Goal: Information Seeking & Learning: Check status

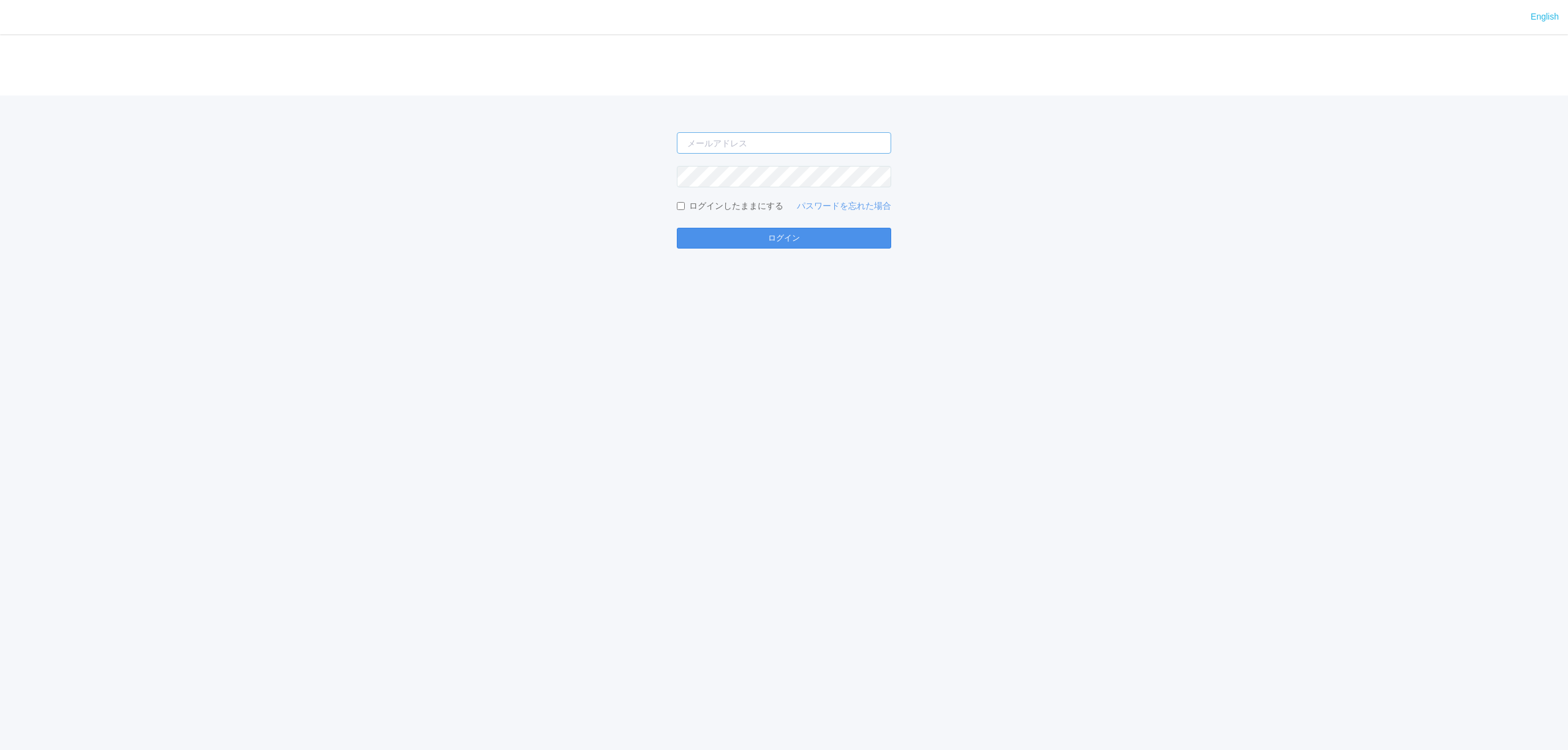
type input "[PERSON_NAME][EMAIL_ADDRESS][DOMAIN_NAME]"
click at [718, 240] on button "ログイン" at bounding box center [784, 238] width 215 height 21
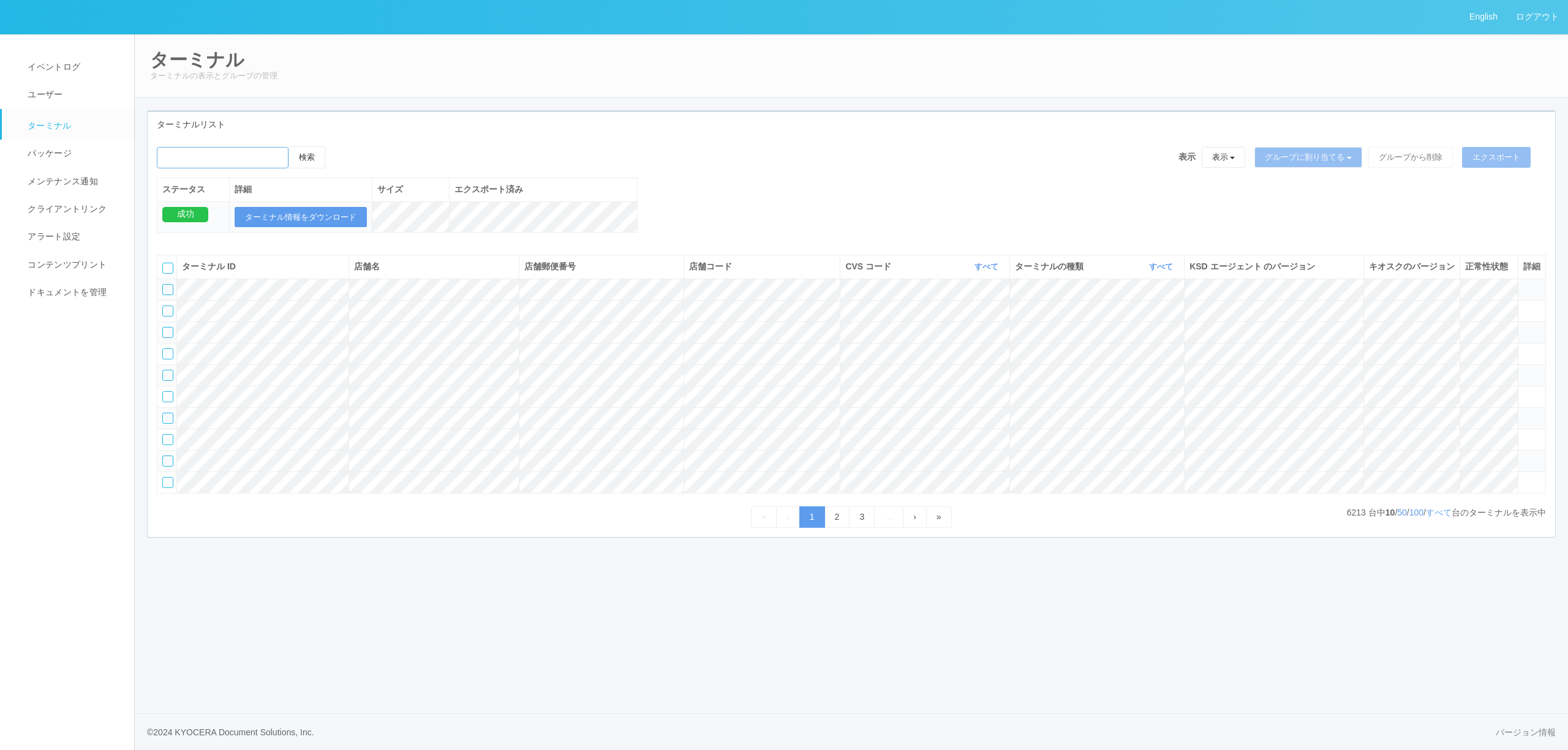
click at [256, 155] on input "emailSearch" at bounding box center [222, 157] width 132 height 21
click at [288, 146] on button "検索" at bounding box center [306, 157] width 37 height 22
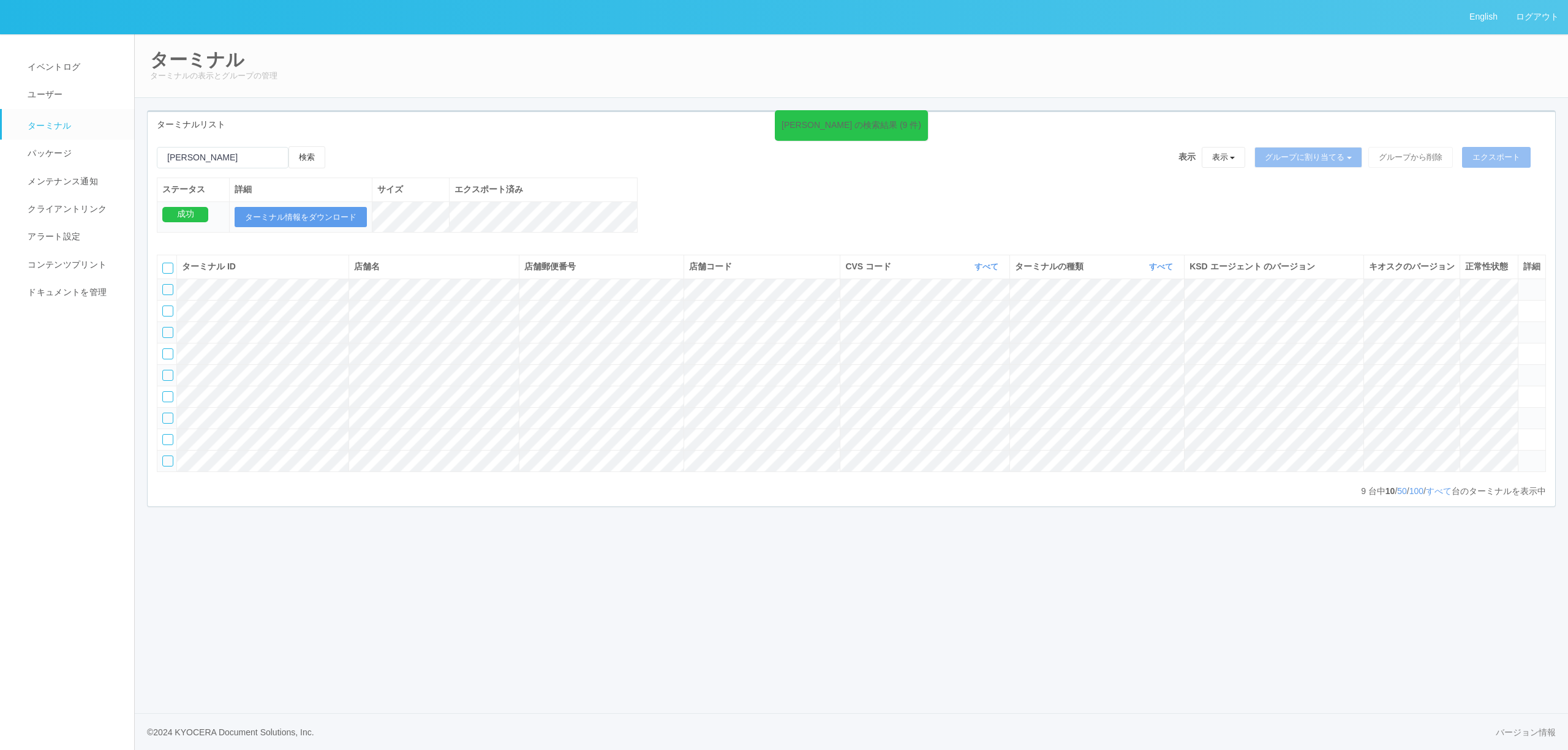
click at [1524, 370] on span at bounding box center [1524, 370] width 0 height 0
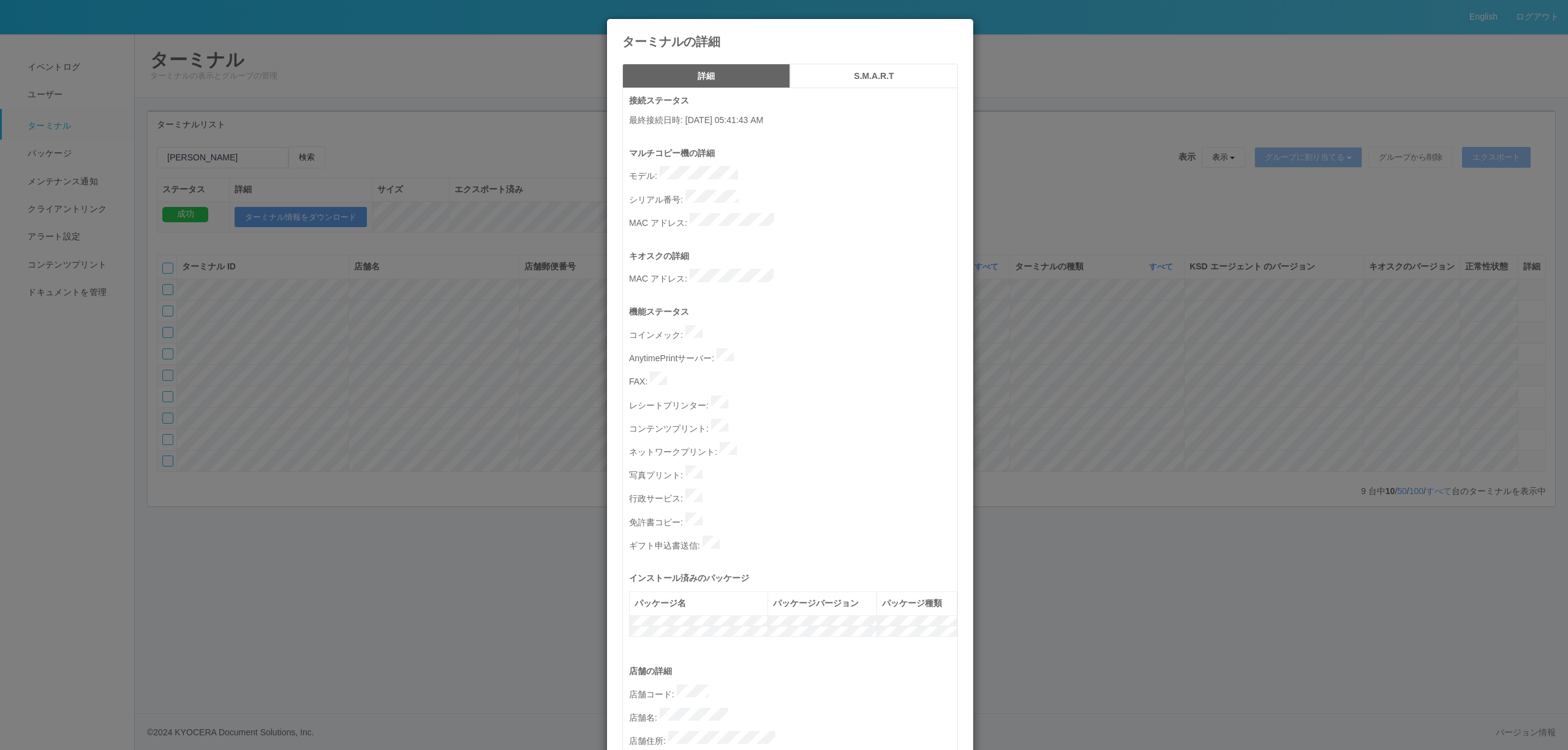
drag, startPoint x: 1528, startPoint y: 411, endPoint x: 1527, endPoint y: 425, distance: 14.0
click at [1528, 413] on div "ターミナルの詳細 詳細 S.M.A.R.T 接続ステータス 最終接続日時 : [DATE] 05:41:43 AM マルチコピー機の詳細 モデル : シリアル…" at bounding box center [784, 375] width 1568 height 750
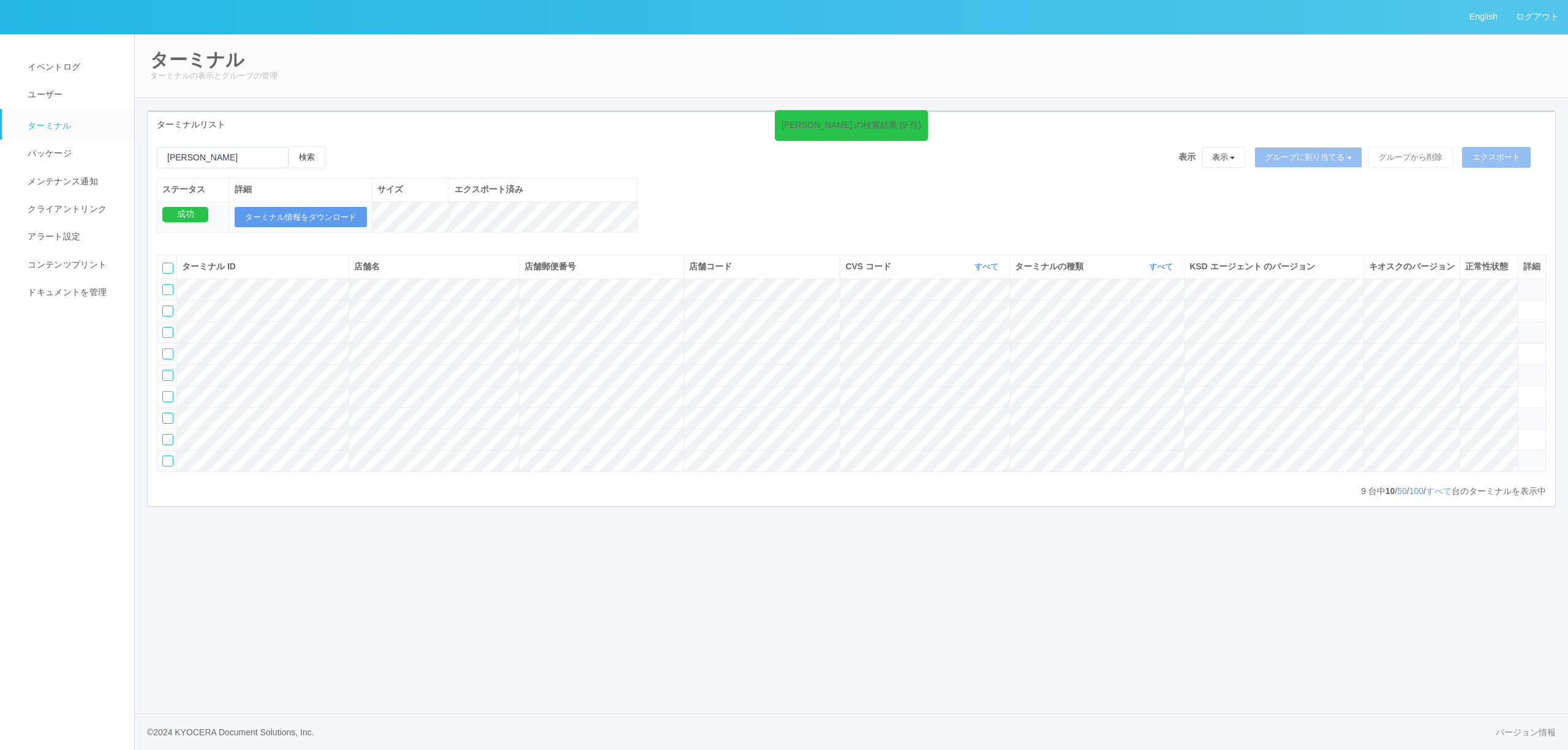
click at [1524, 413] on icon at bounding box center [1524, 413] width 0 height 0
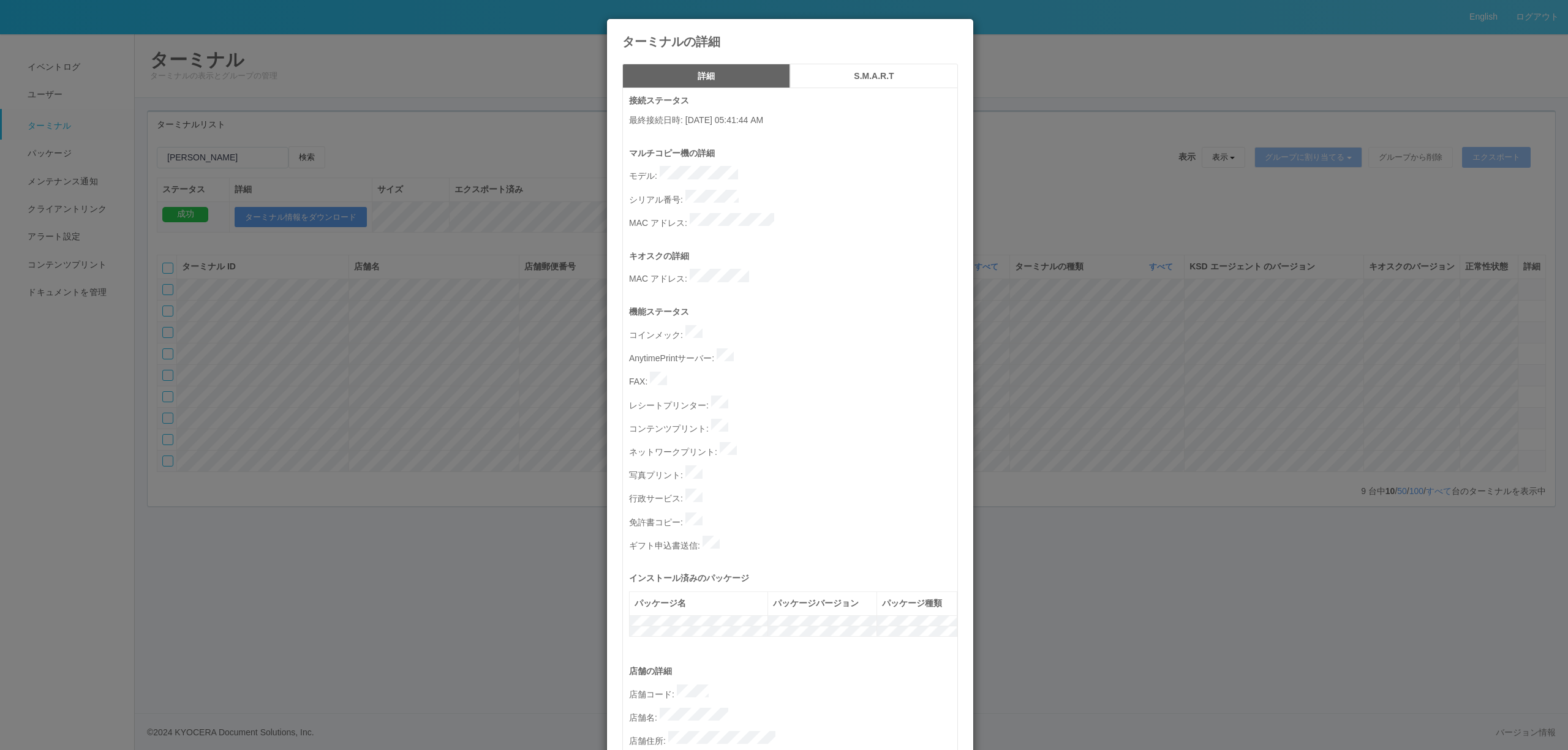
click at [1525, 469] on div "ターミナルの詳細 詳細 S.M.A.R.T 接続ステータス 最終接続日時 : [DATE] 05:41:44 AM マルチコピー機の詳細 モデル : シリアル…" at bounding box center [784, 375] width 1568 height 750
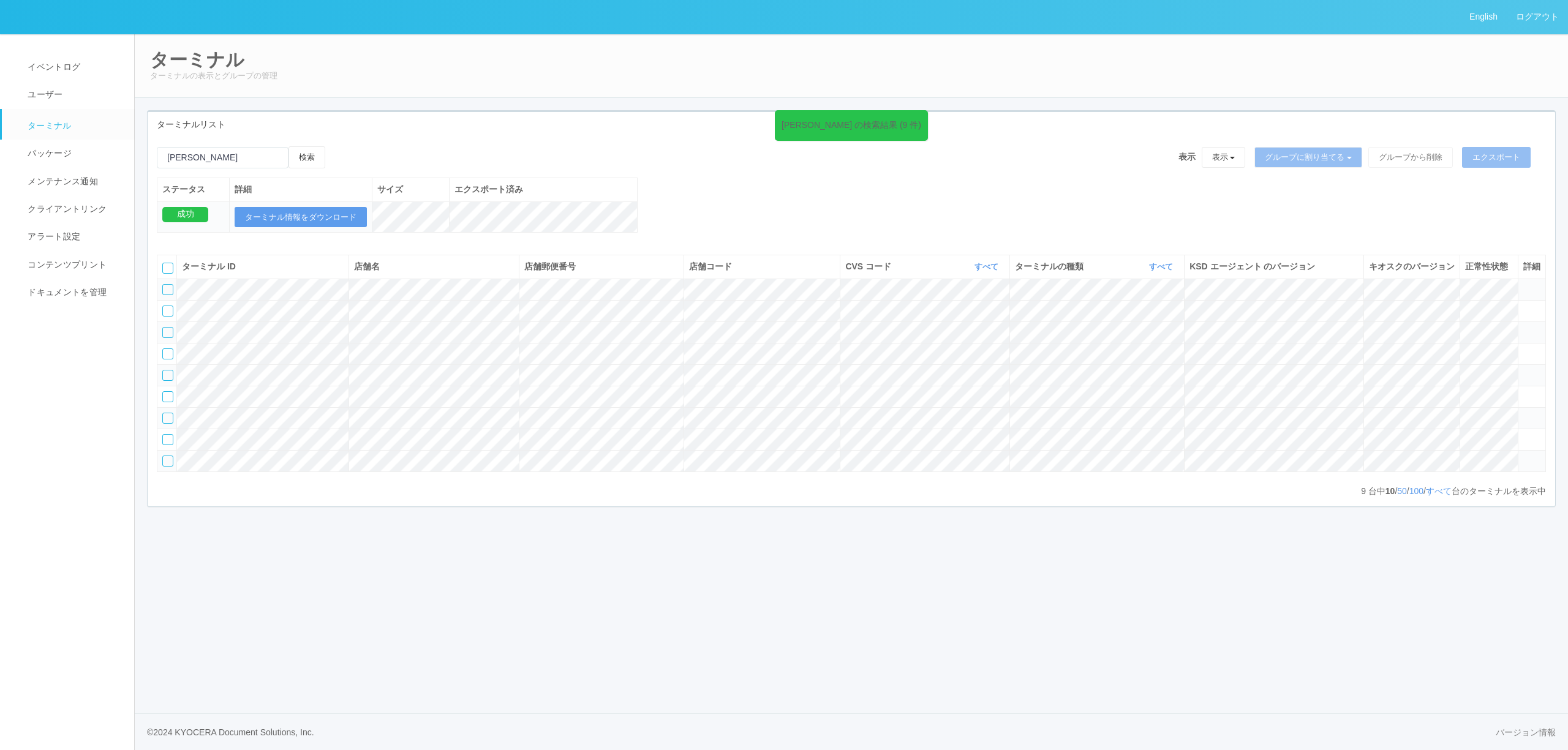
click at [1524, 413] on icon at bounding box center [1524, 413] width 0 height 0
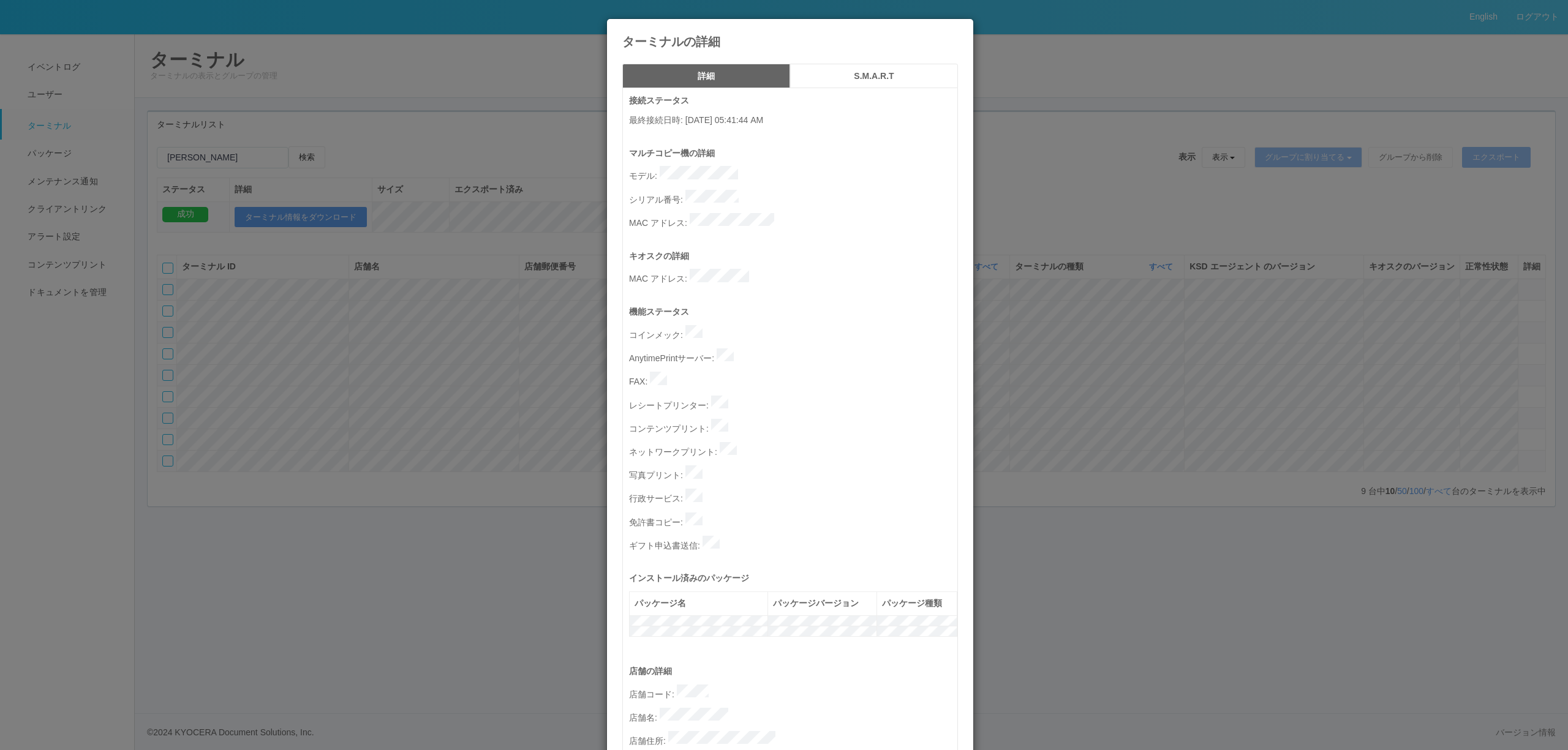
click at [1527, 454] on div "ターミナルの詳細 詳細 S.M.A.R.T 接続ステータス 最終接続日時 : [DATE] 05:41:44 AM マルチコピー機の詳細 モデル : シリアル…" at bounding box center [784, 375] width 1568 height 750
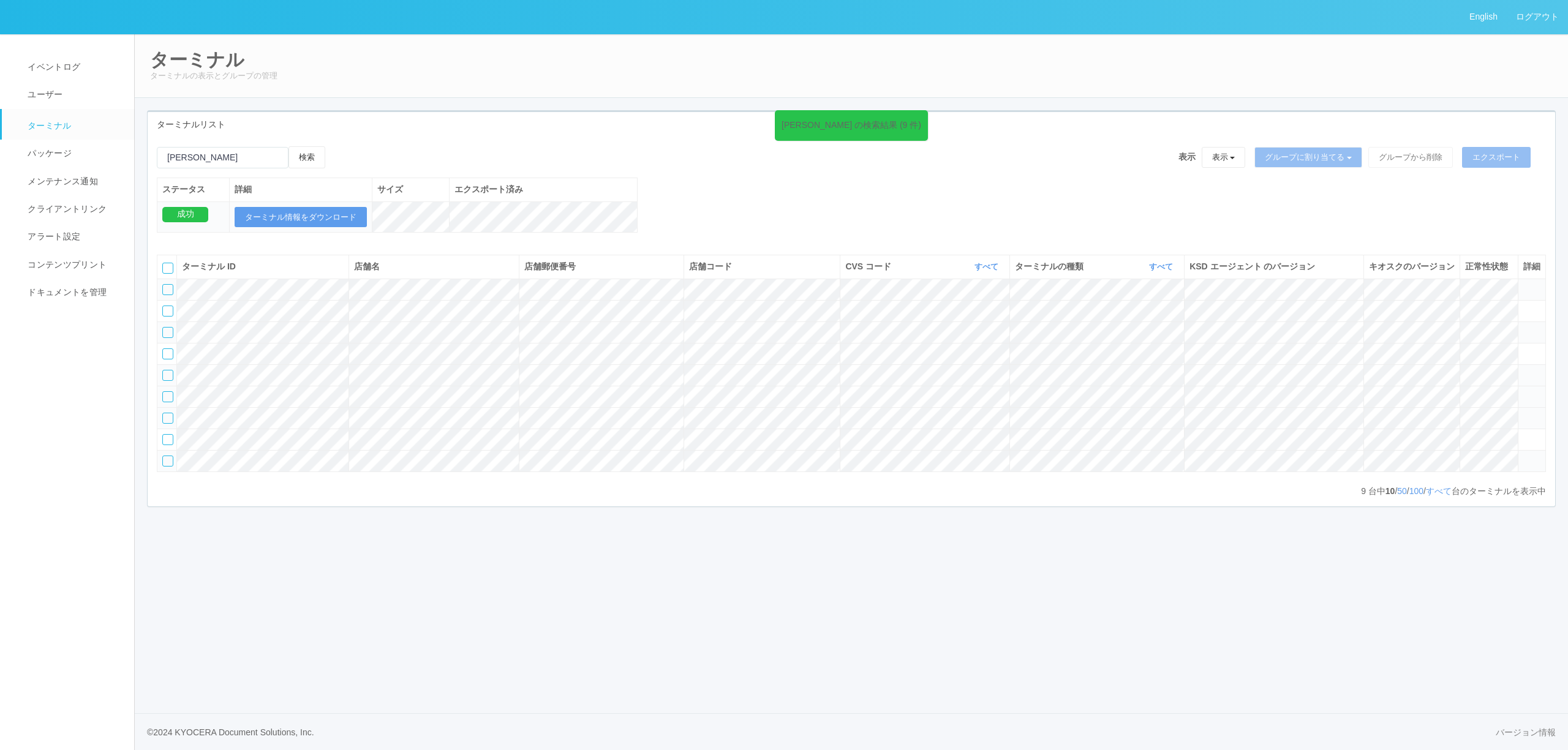
click at [1524, 392] on icon at bounding box center [1524, 392] width 0 height 0
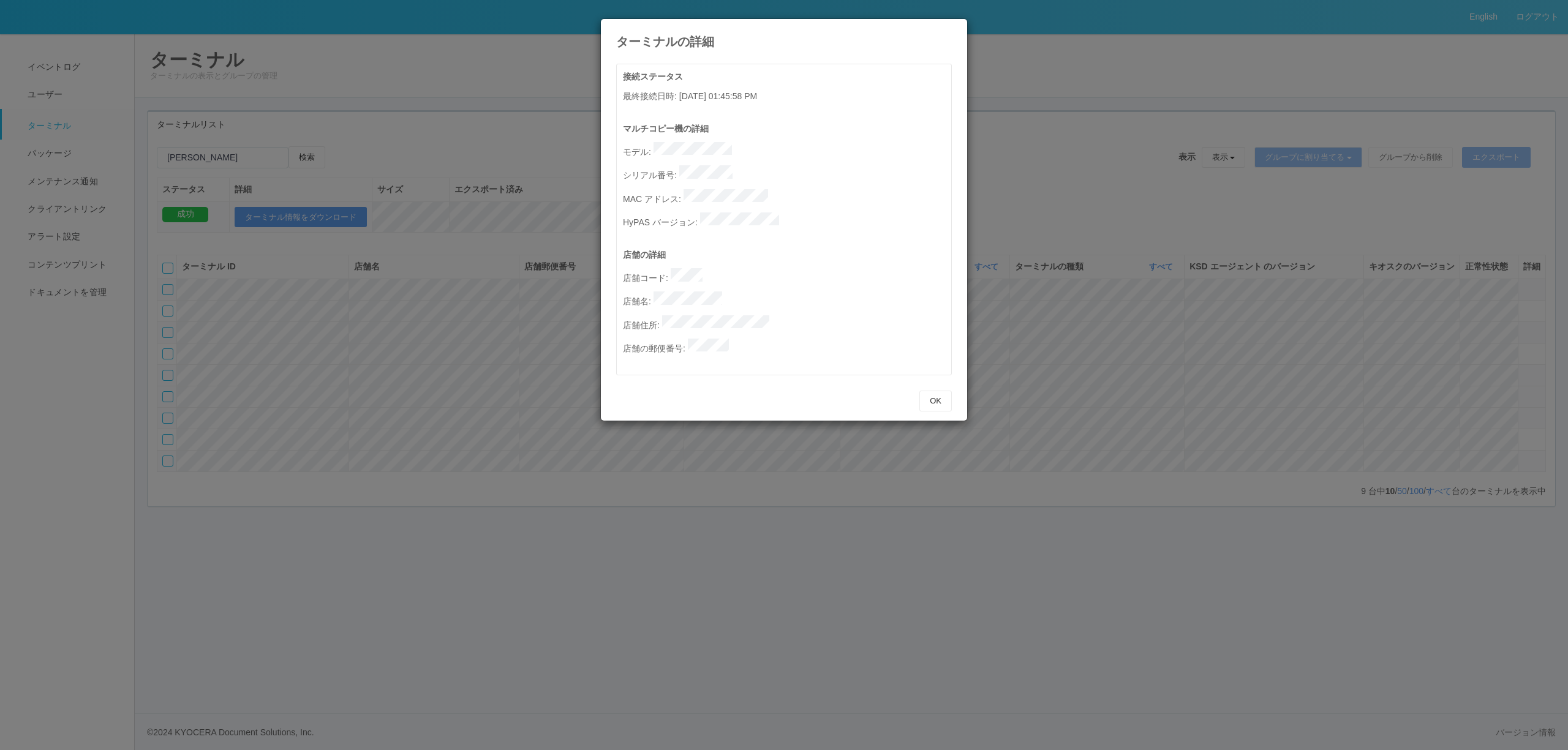
click at [1524, 440] on div "ターミナルの詳細 接続ステータス 最終接続日時 : [DATE] 01:45:58 PM マルチコピー機の詳細 モデル : シリアル番号 : MAC アドレス…" at bounding box center [784, 375] width 1568 height 750
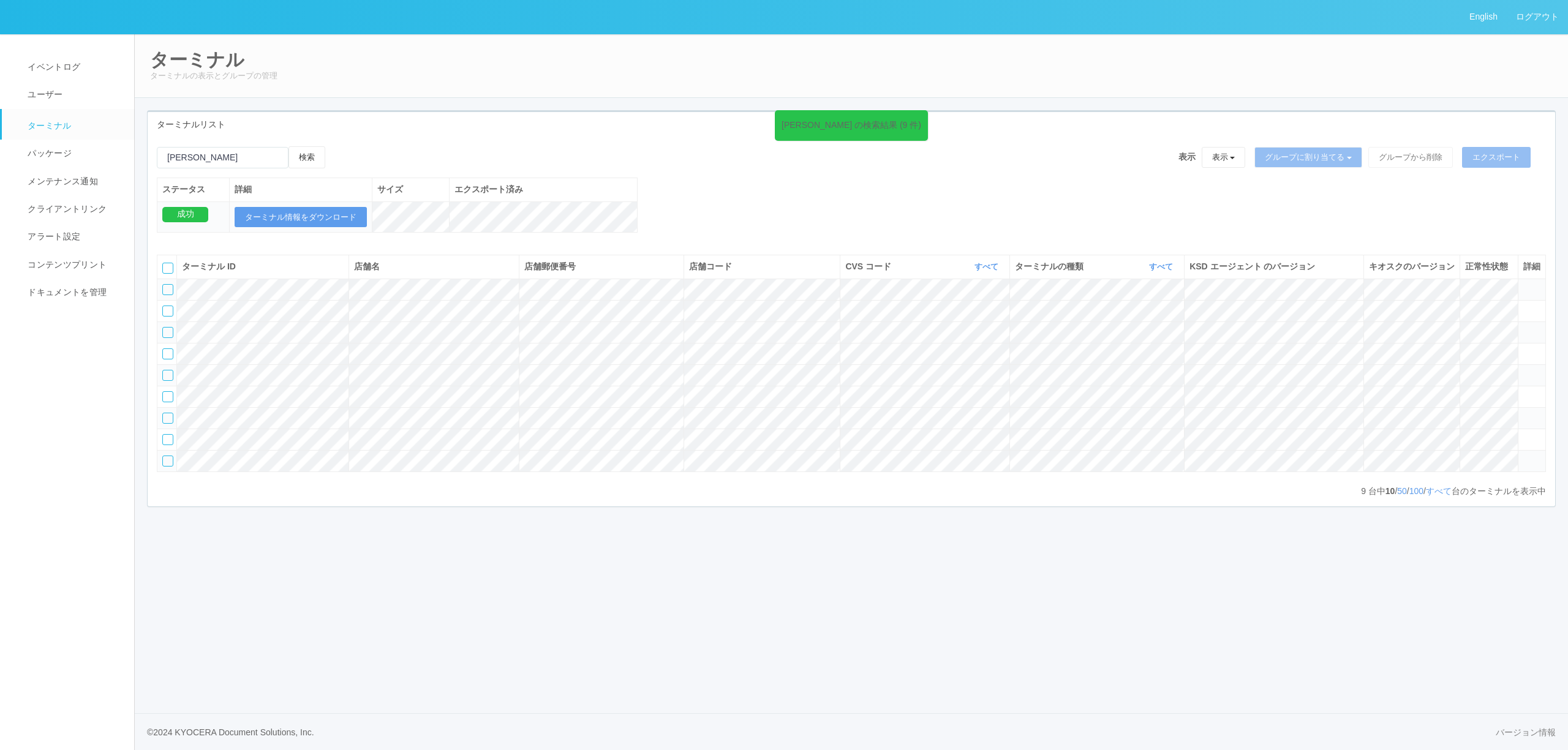
click at [1524, 370] on icon at bounding box center [1524, 370] width 0 height 0
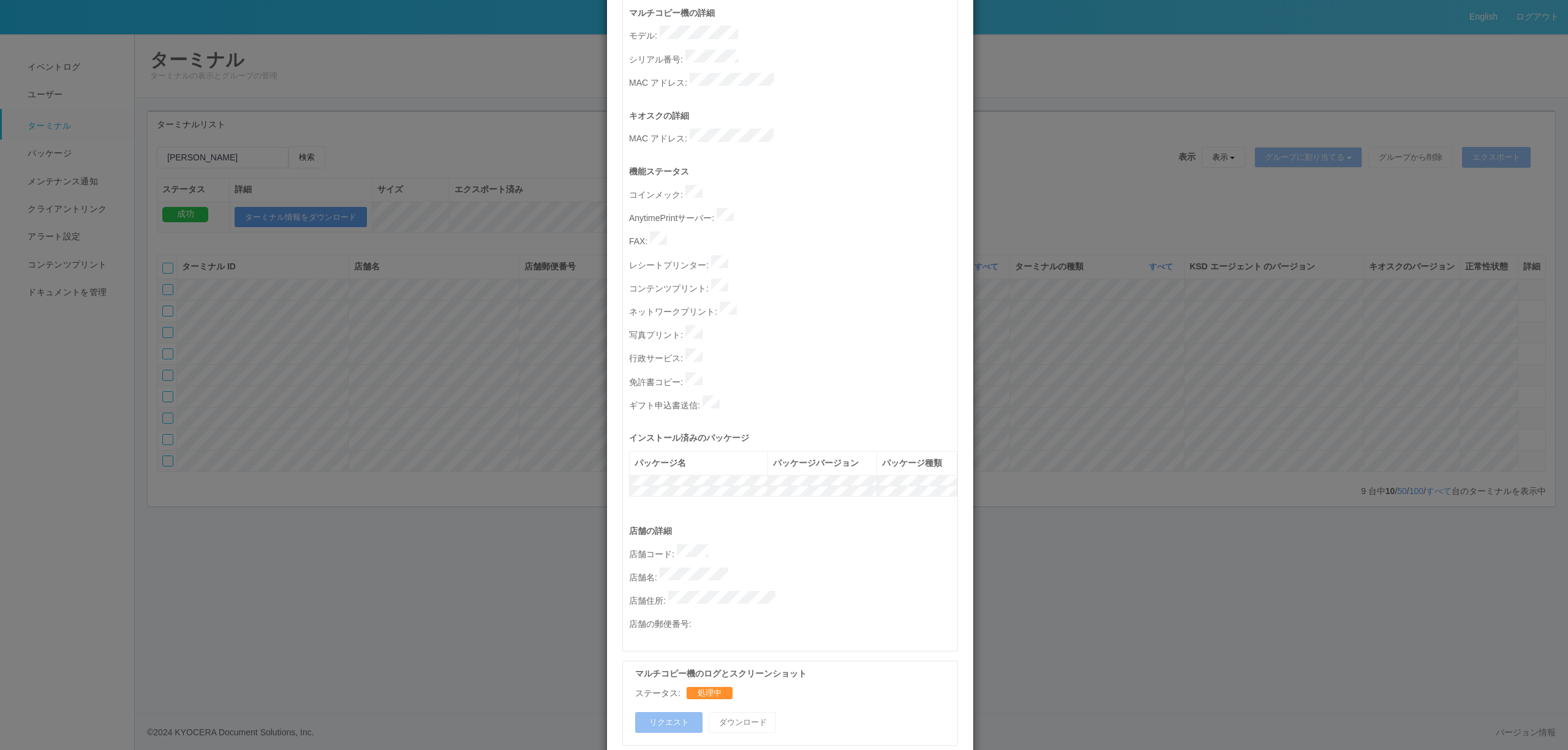
scroll to position [327, 0]
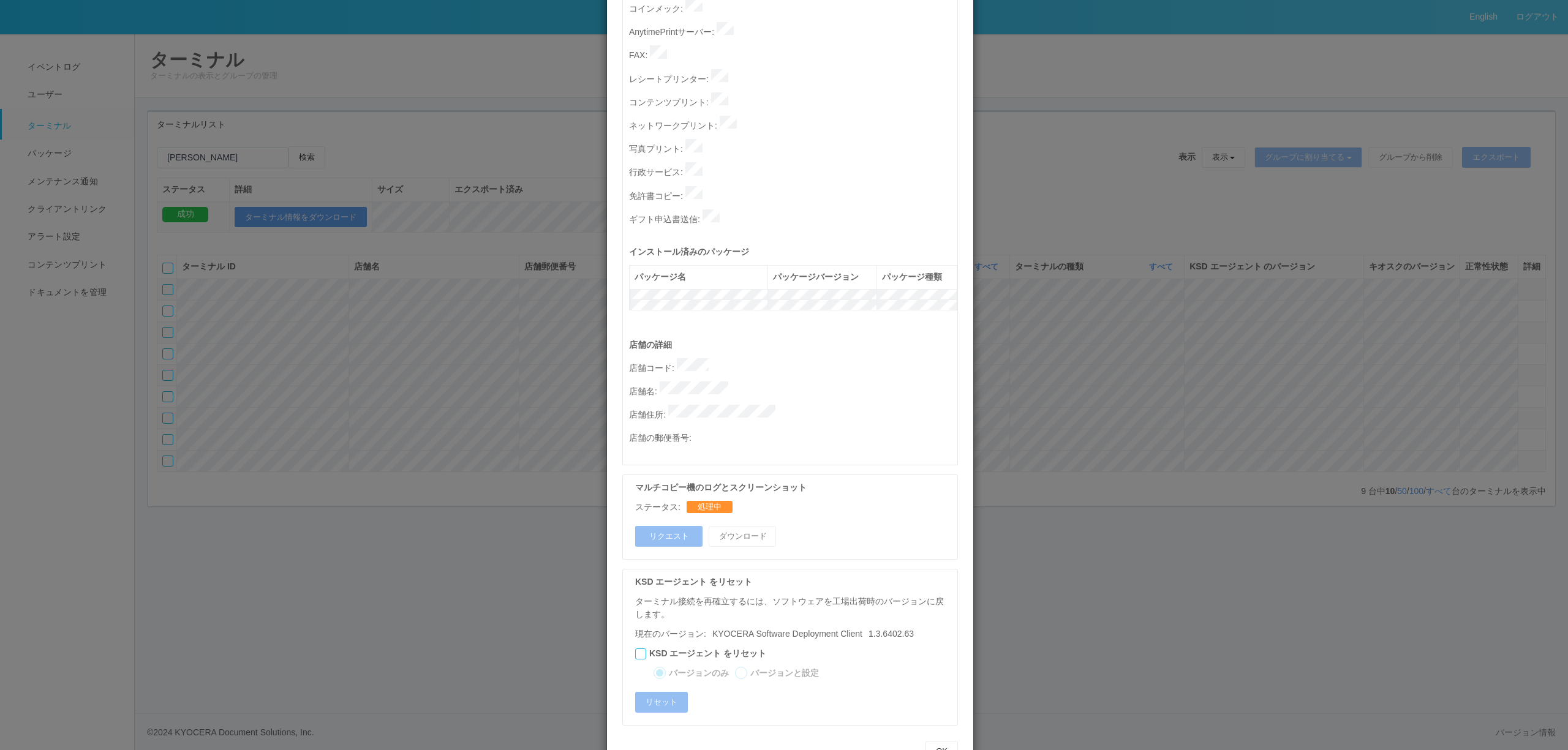
click at [921, 478] on div "マルチコピー機のログとスクリーンショット ステータス: 処理中 リクエスト ダウンロード" at bounding box center [790, 517] width 335 height 86
click at [1248, 376] on div "ターミナルの詳細 詳細 S.M.A.R.T 接続ステータス 最終接続日時 : [DATE] 05:41:43 AM マルチコピー機の詳細 モデル : シリアル…" at bounding box center [784, 375] width 1568 height 750
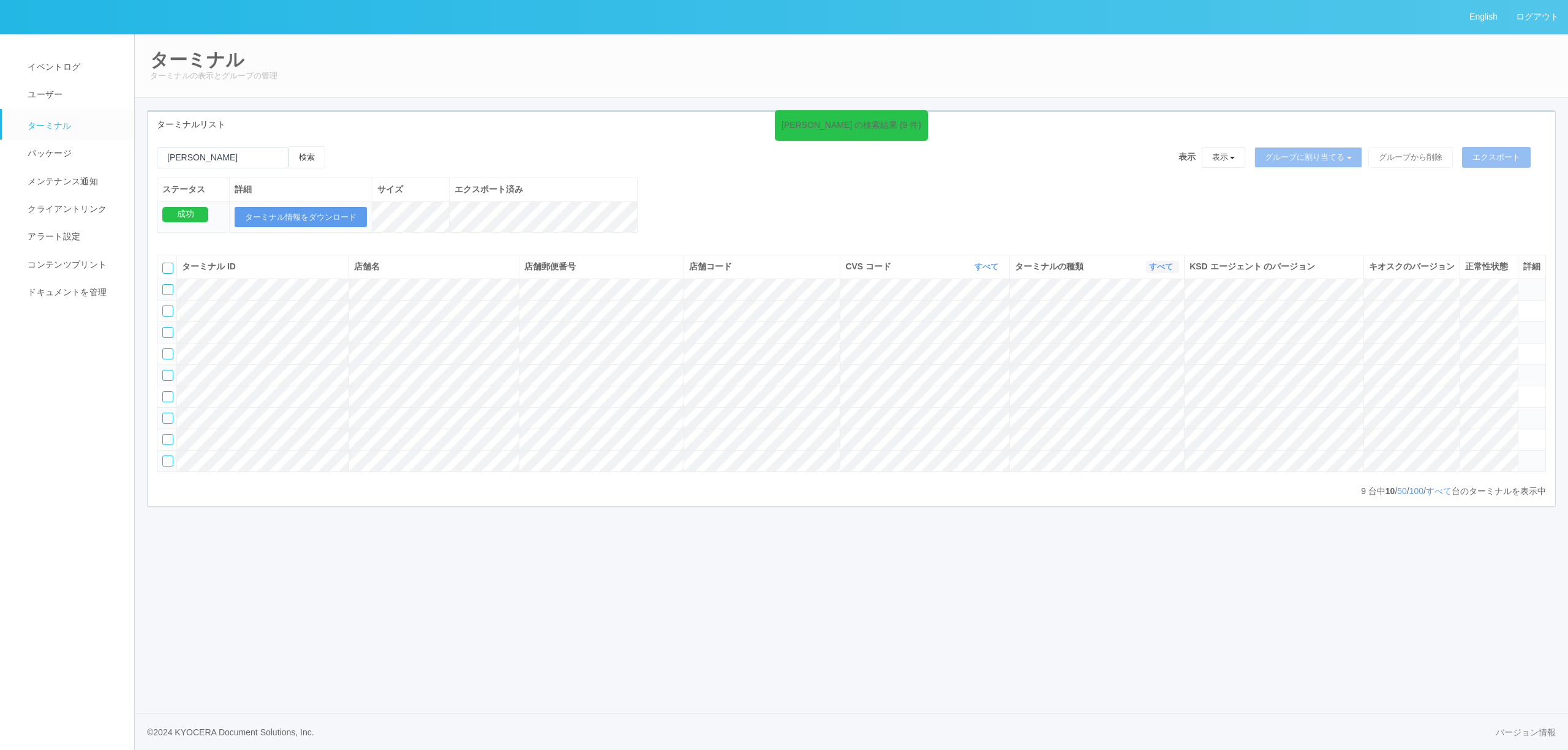
click at [1160, 271] on link "すべて" at bounding box center [1163, 267] width 27 height 9
click at [1139, 326] on link "キオスク" at bounding box center [1130, 317] width 97 height 16
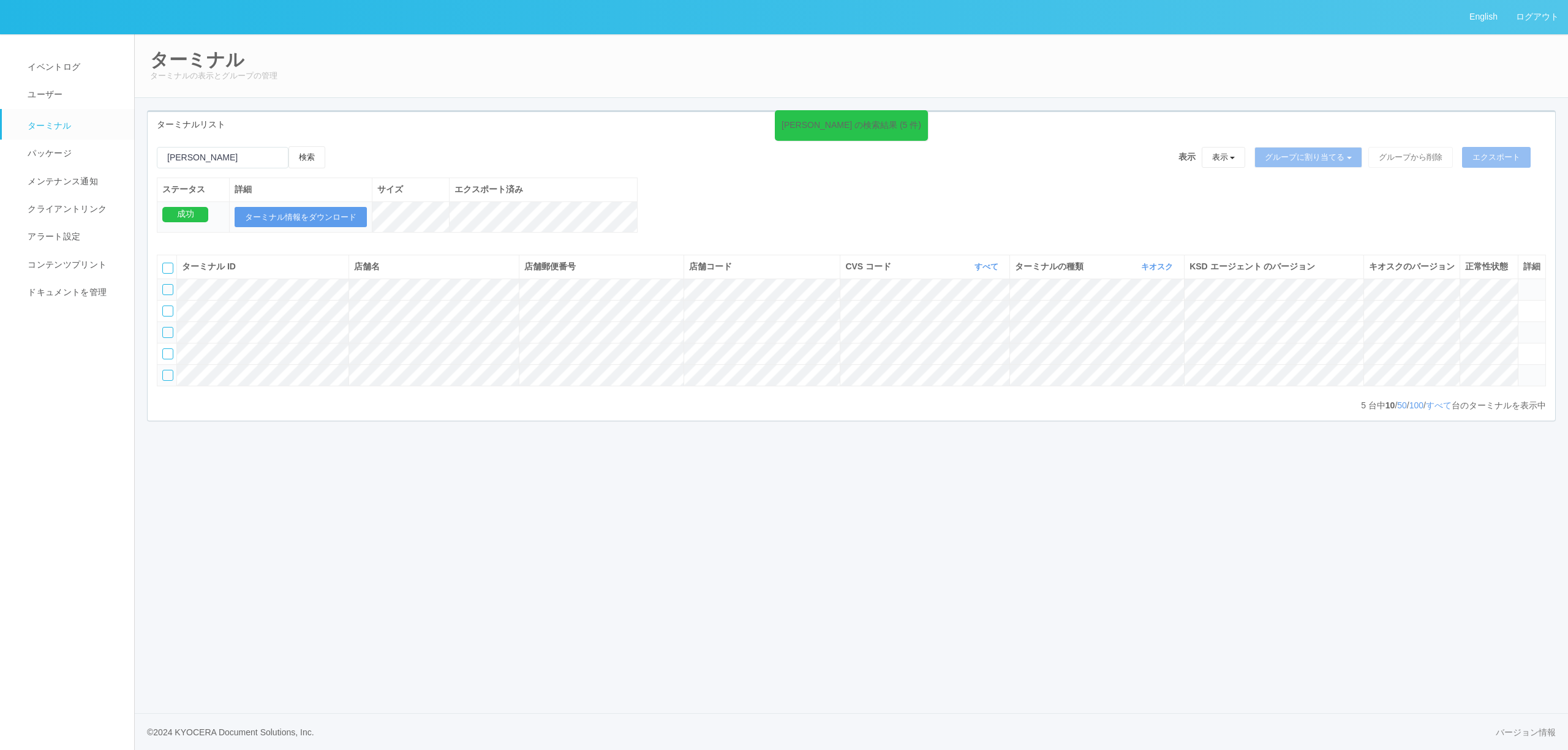
click at [1524, 327] on icon at bounding box center [1524, 327] width 0 height 0
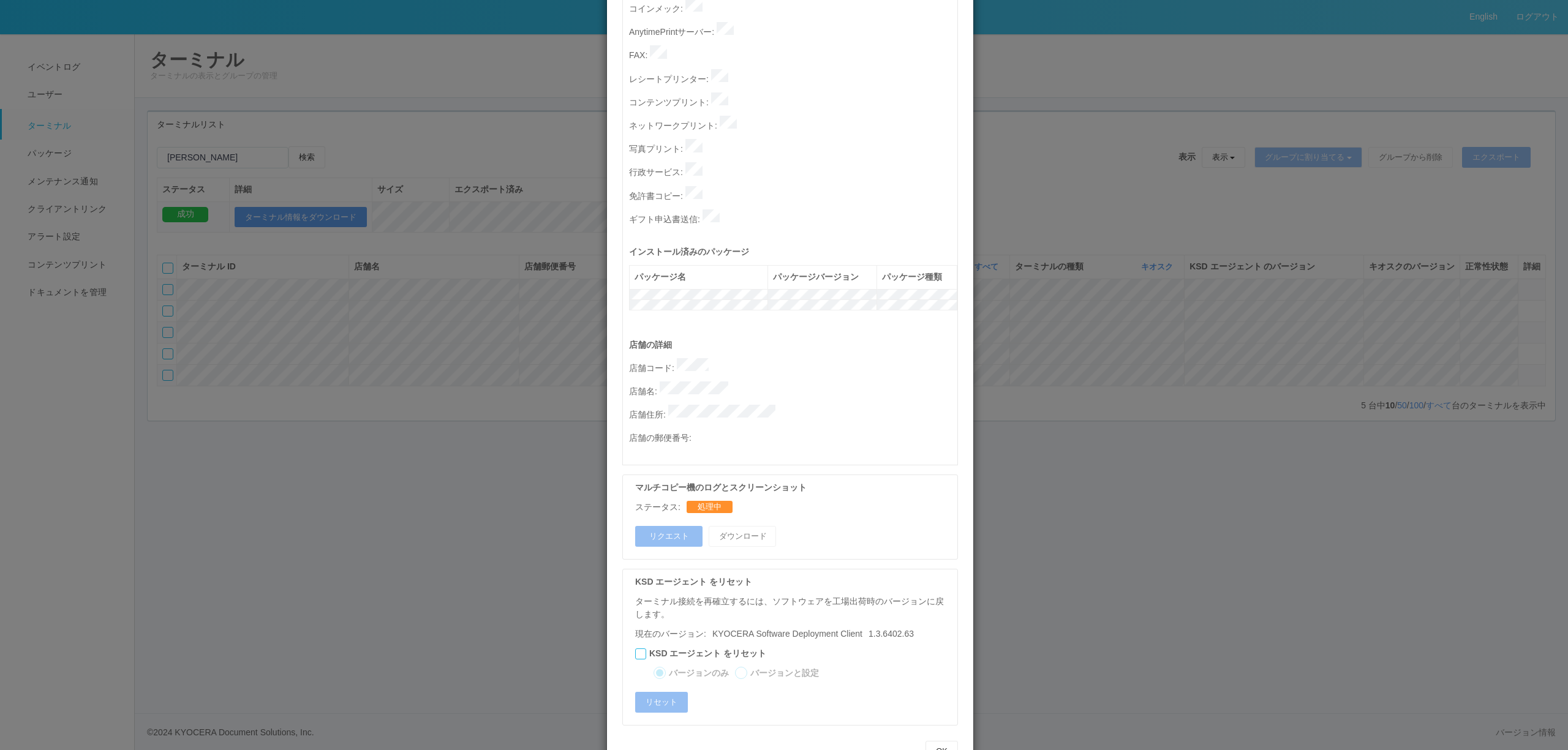
click at [614, 278] on div "詳細 S.M.A.R.T 接続ステータス 最終接続日時 : [DATE] 05:41:43 AM マルチコピー機の詳細 モデル : シリアル番号 : MAC …" at bounding box center [790, 248] width 354 height 1021
click at [1353, 369] on div "ターミナルの詳細 詳細 S.M.A.R.T 接続ステータス 最終接続日時 : [DATE] 05:41:43 AM マルチコピー機の詳細 モデル : シリアル…" at bounding box center [784, 375] width 1568 height 750
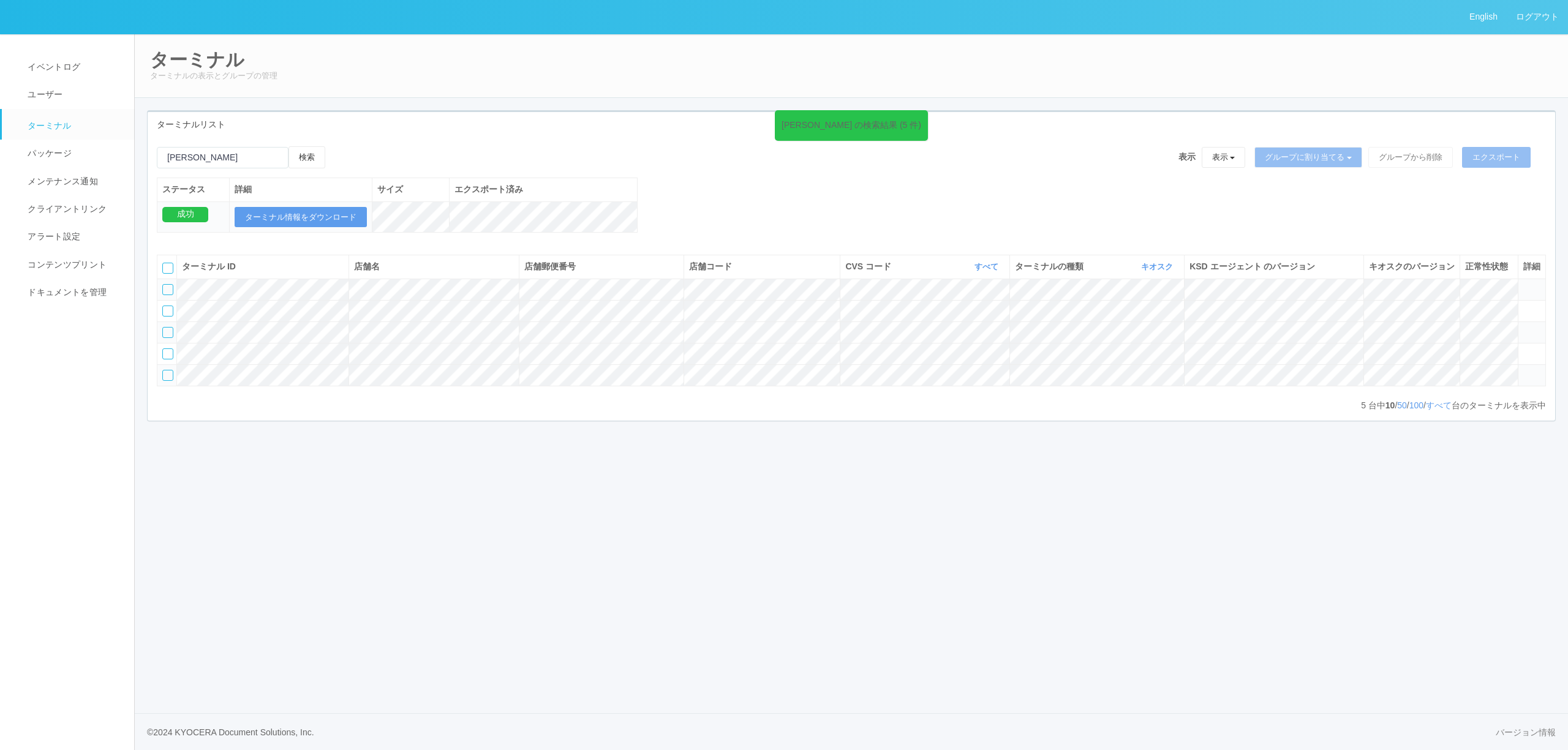
click at [1524, 327] on icon at bounding box center [1524, 327] width 0 height 0
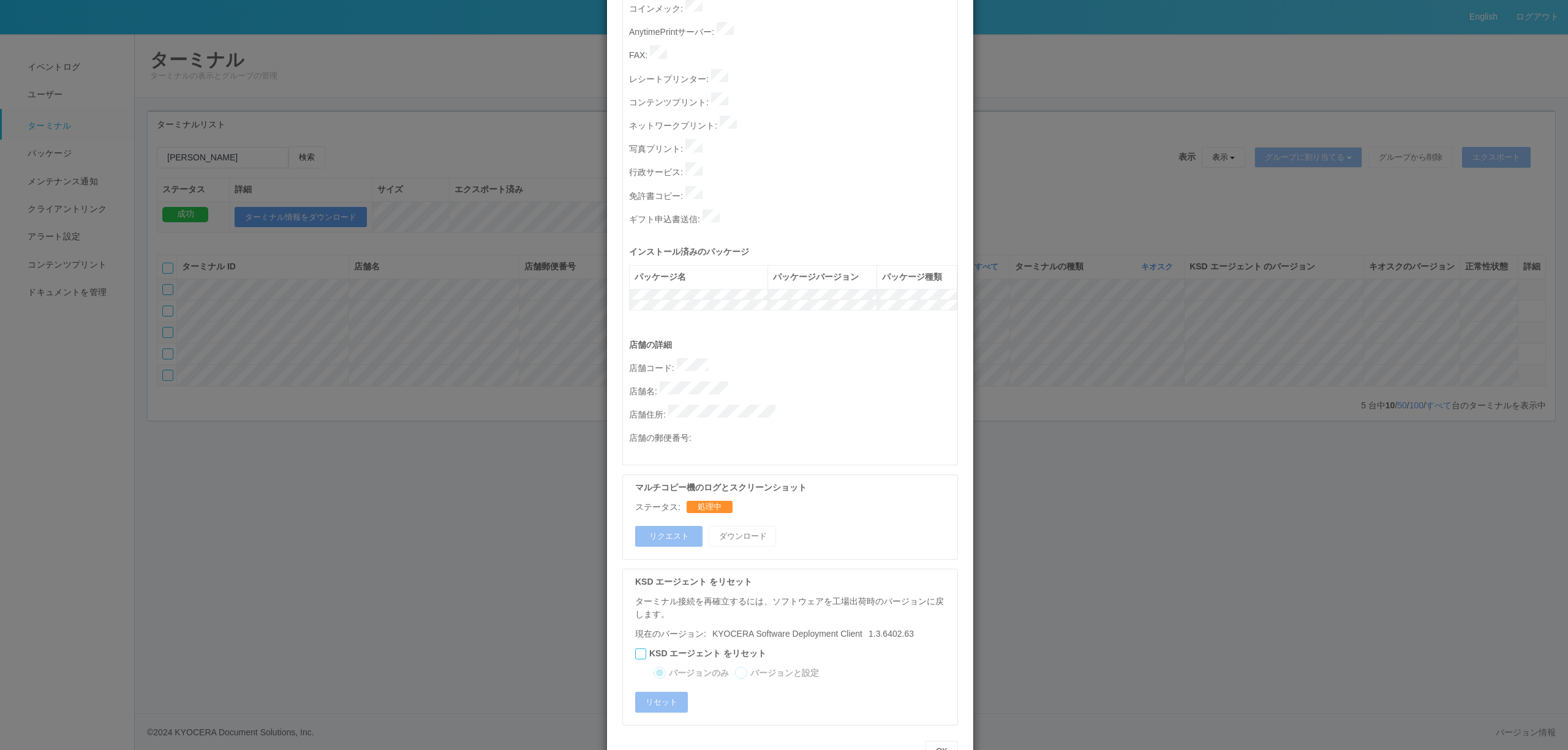
click at [1382, 434] on div "ターミナルの詳細 詳細 S.M.A.R.T 接続ステータス 最終接続日時 : [DATE] 05:41:43 AM マルチコピー機の詳細 モデル : シリアル…" at bounding box center [784, 375] width 1568 height 750
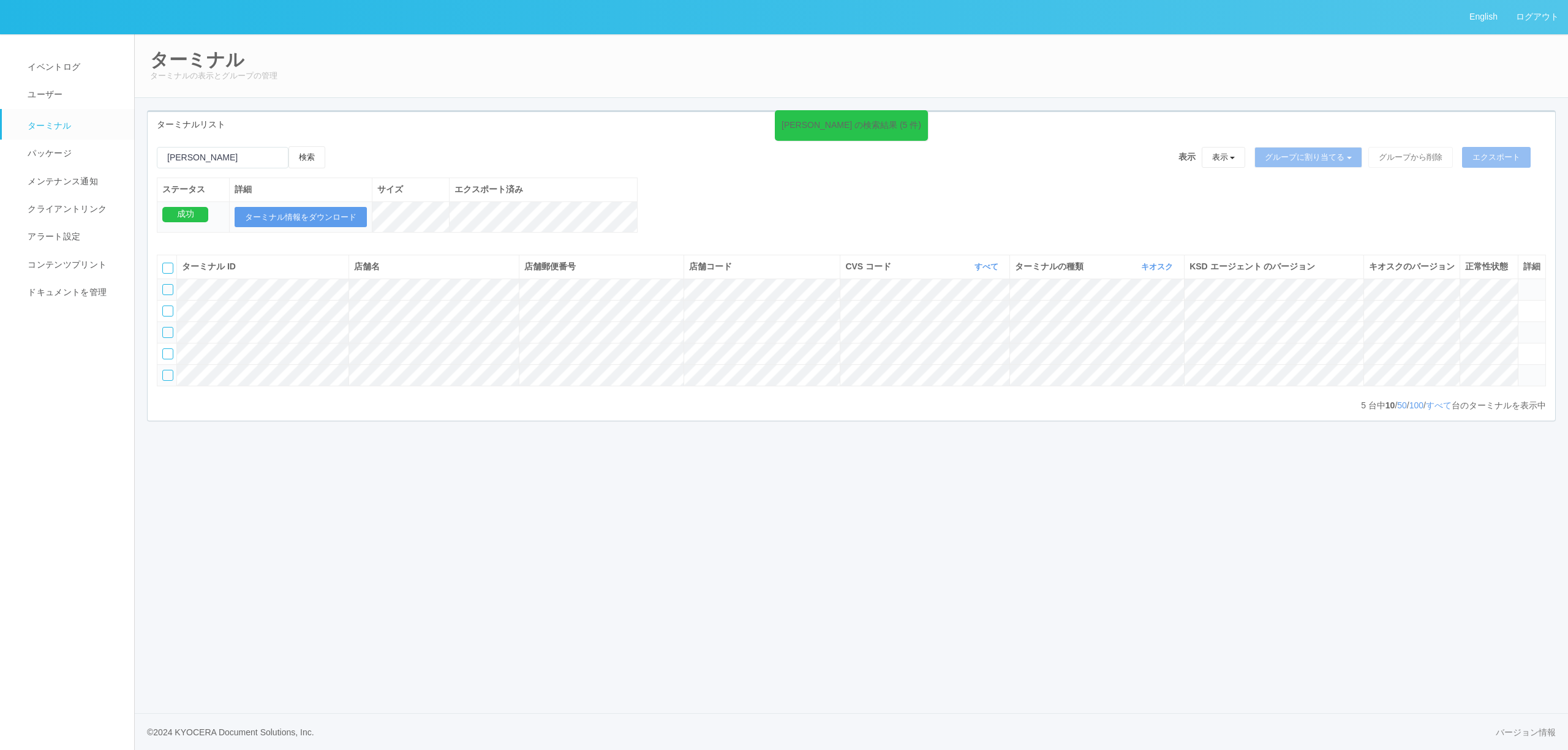
click at [1524, 327] on icon at bounding box center [1524, 327] width 0 height 0
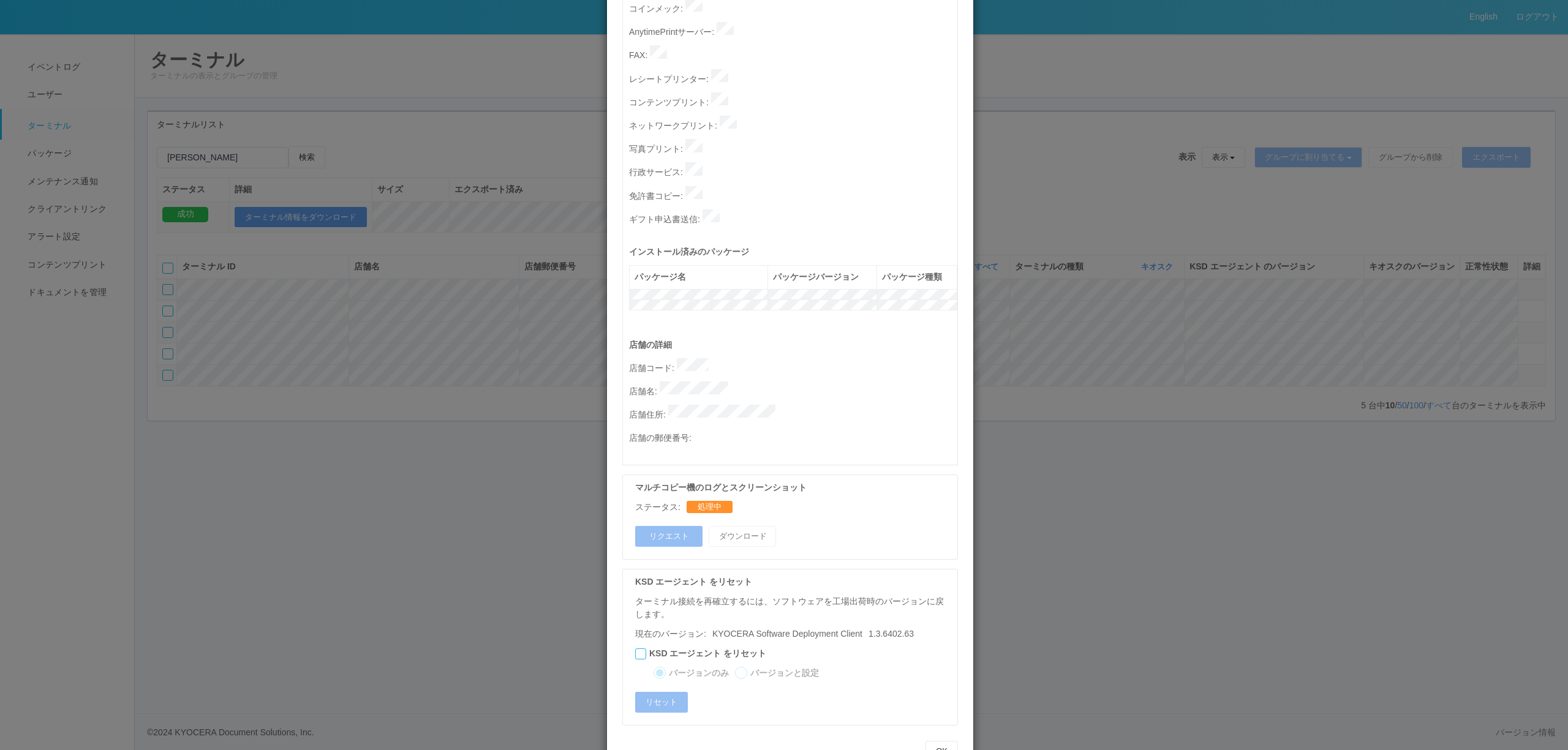
click at [1117, 419] on div "ターミナルの詳細 詳細 S.M.A.R.T 接続ステータス 最終接続日時 : [DATE] 05:41:43 AM マルチコピー機の詳細 モデル : シリアル…" at bounding box center [784, 375] width 1568 height 750
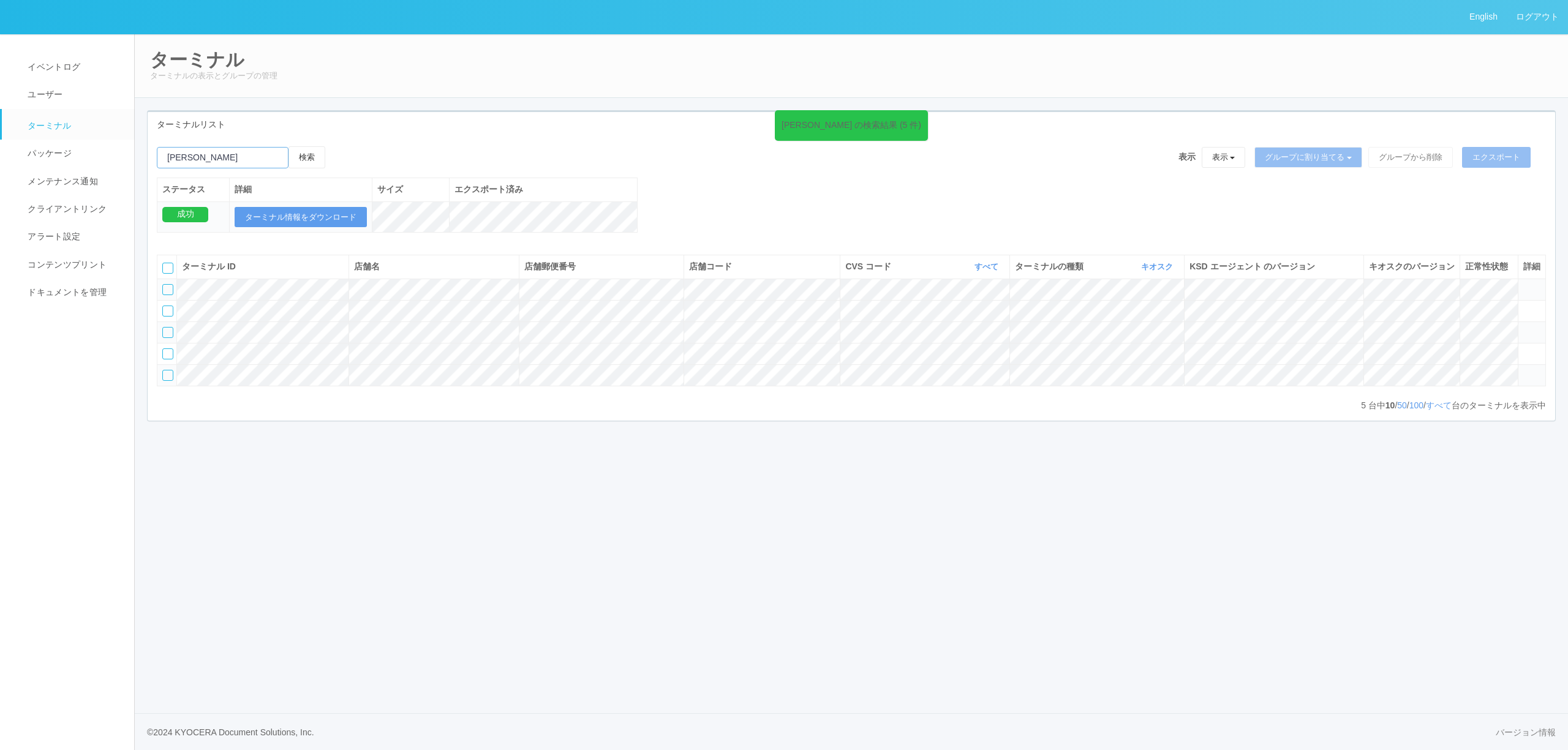
drag, startPoint x: 55, startPoint y: 162, endPoint x: 145, endPoint y: 176, distance: 91.1
click at [11, 162] on div "English ログアウト イベントログ ユーザー ターミナル パッケージ メンテナンス通知 クライアントリンク アラート設定 コンテンツプリント ドキュメン…" at bounding box center [784, 375] width 1568 height 750
paste input "580756"
drag, startPoint x: 309, startPoint y: 156, endPoint x: 307, endPoint y: 162, distance: 6.3
click at [307, 162] on button "検索" at bounding box center [306, 157] width 37 height 22
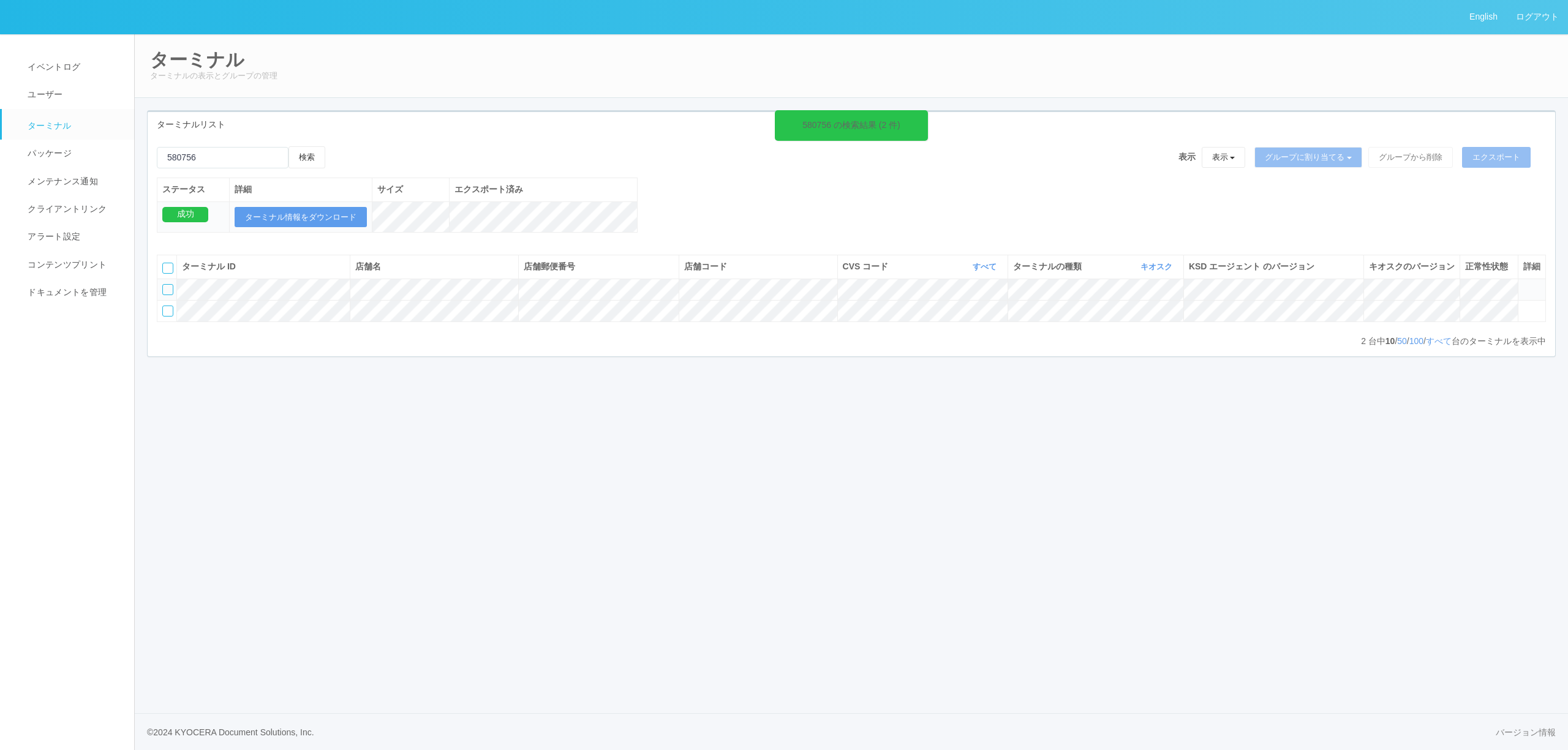
click at [1524, 284] on icon at bounding box center [1524, 284] width 0 height 0
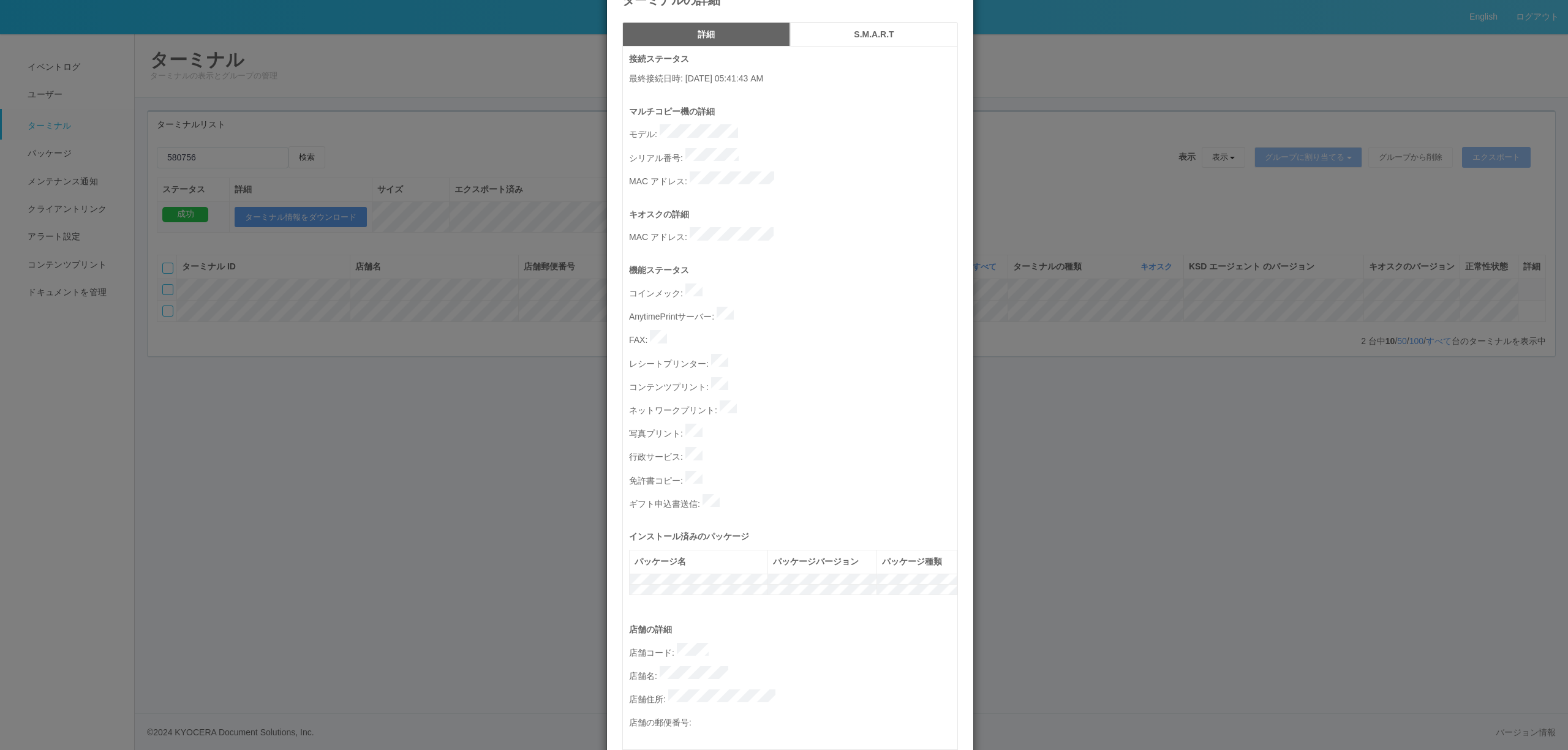
scroll to position [0, 0]
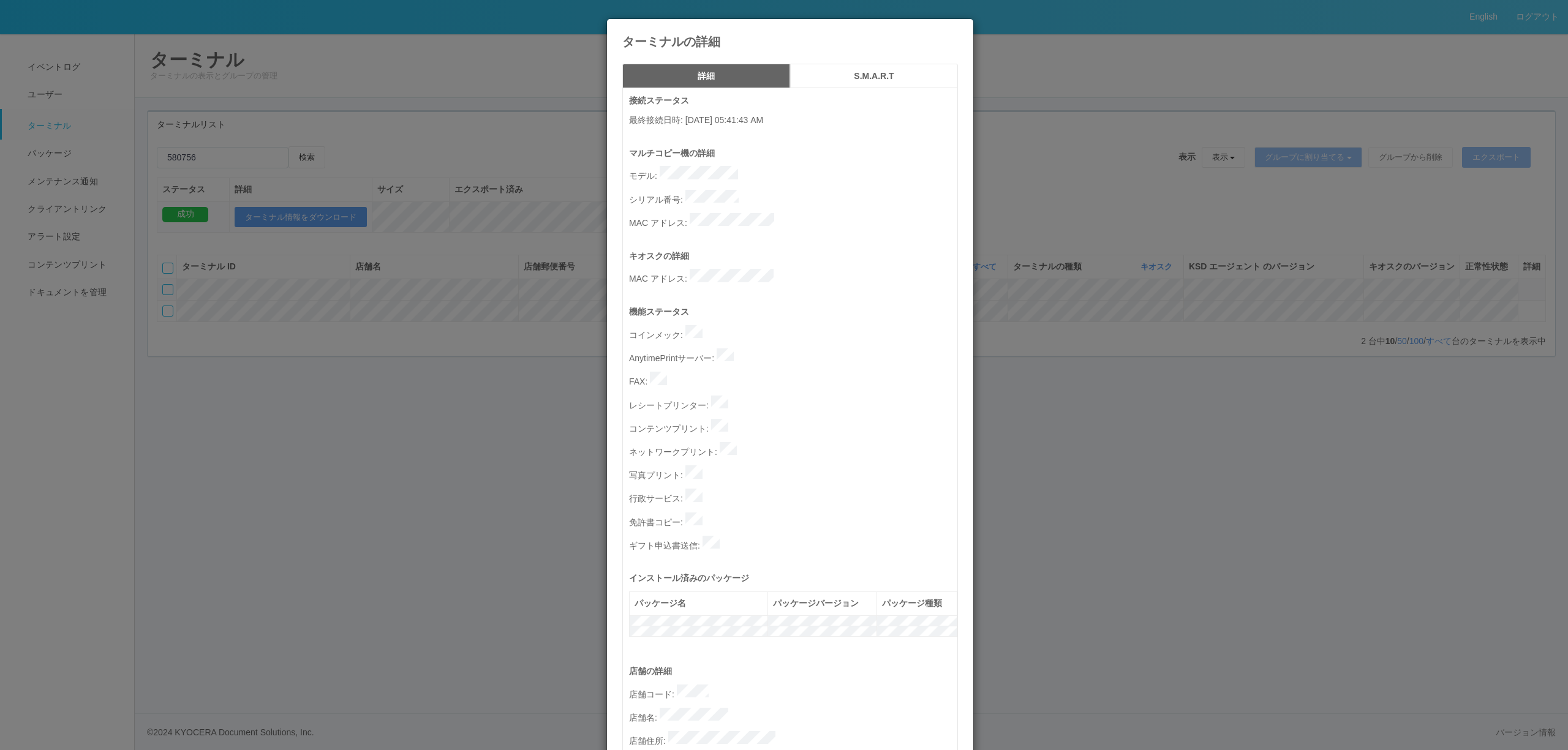
click at [1110, 245] on div "ターミナルの詳細 詳細 S.M.A.R.T 接続ステータス 最終接続日時 : [DATE] 05:41:43 AM マルチコピー機の詳細 モデル : シリアル…" at bounding box center [784, 375] width 1568 height 750
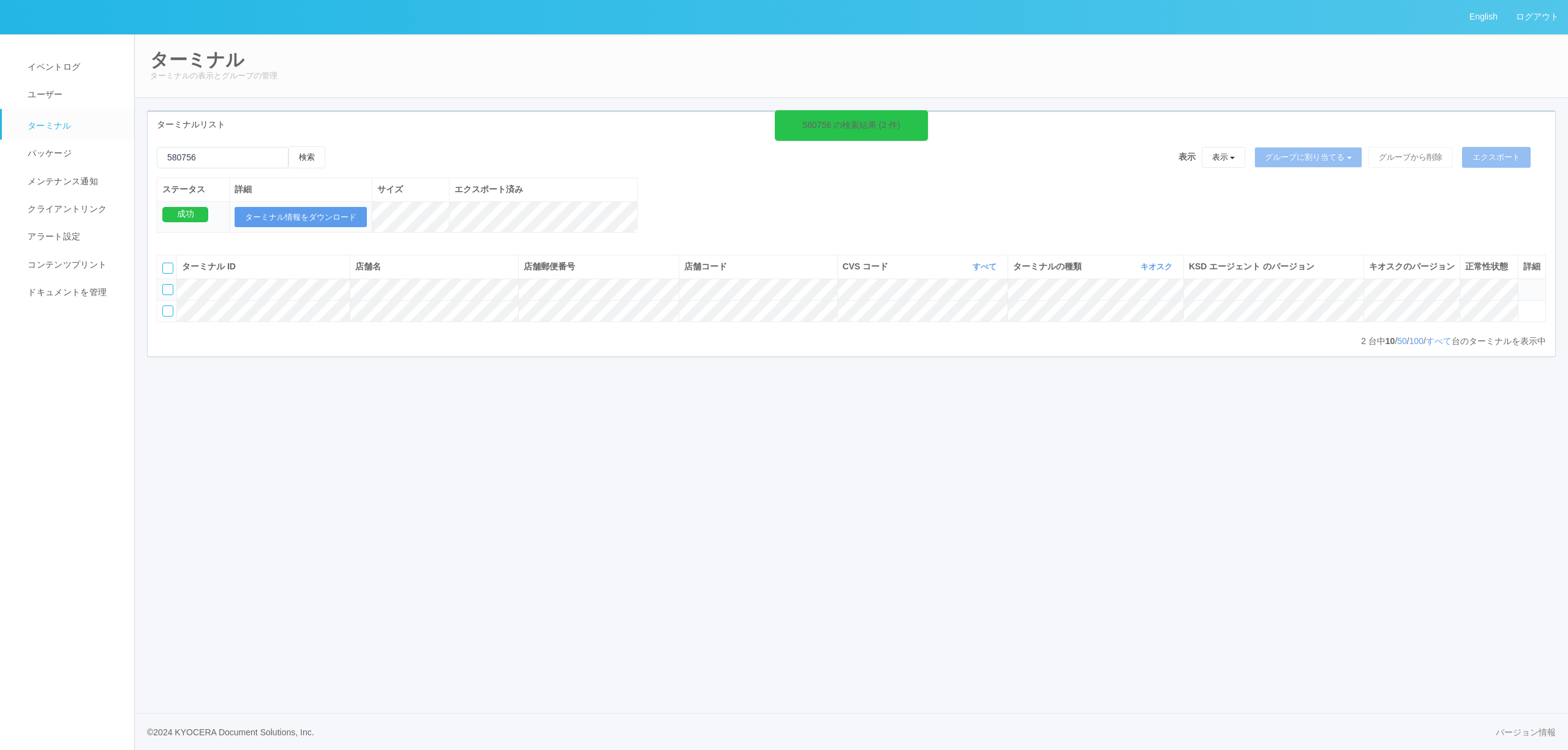
click at [1524, 284] on icon at bounding box center [1524, 284] width 0 height 0
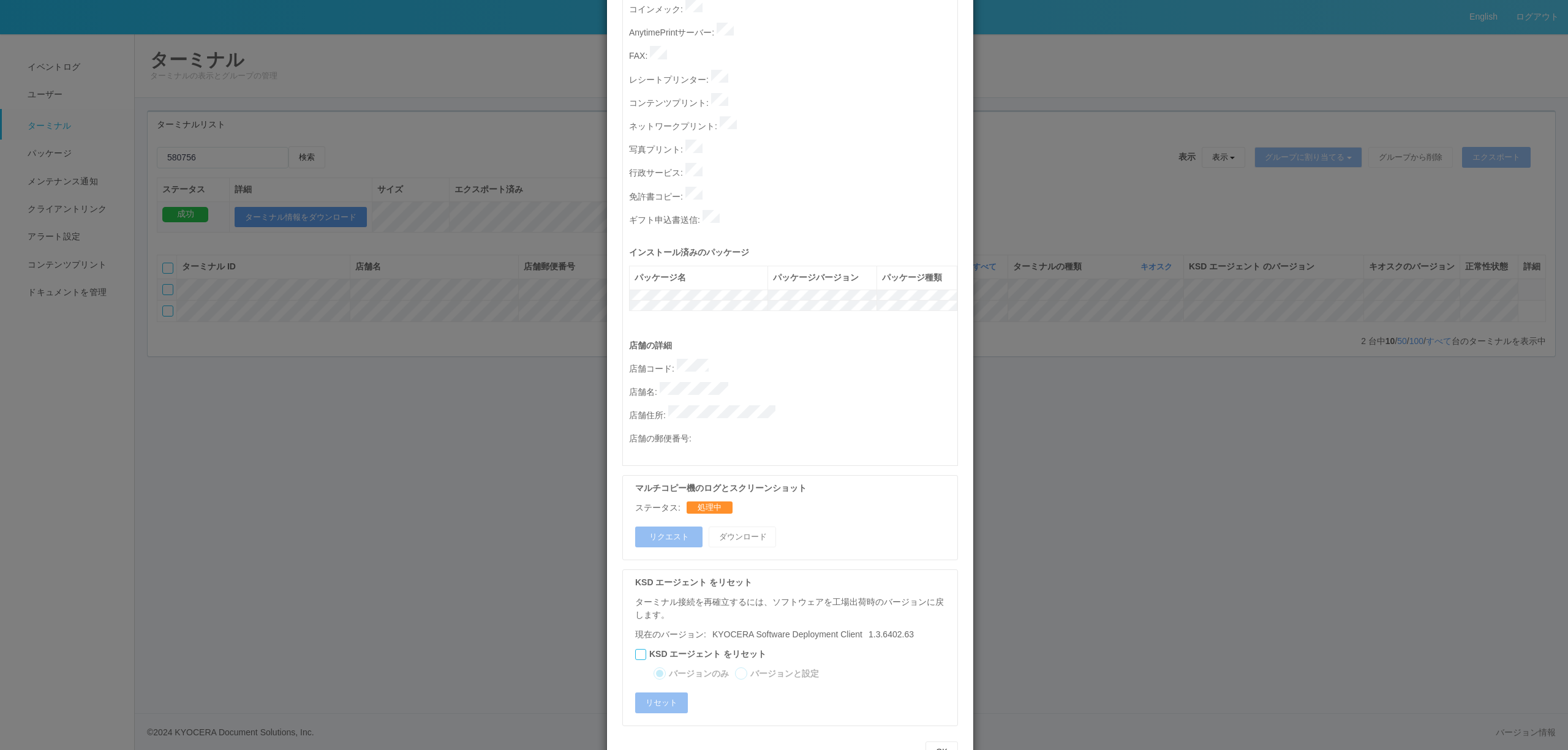
scroll to position [327, 0]
click at [1013, 369] on div "ターミナルの詳細 詳細 S.M.A.R.T 接続ステータス 最終接続日時 : [DATE] 05:41:43 AM マルチコピー機の詳細 モデル : シリアル…" at bounding box center [784, 375] width 1568 height 750
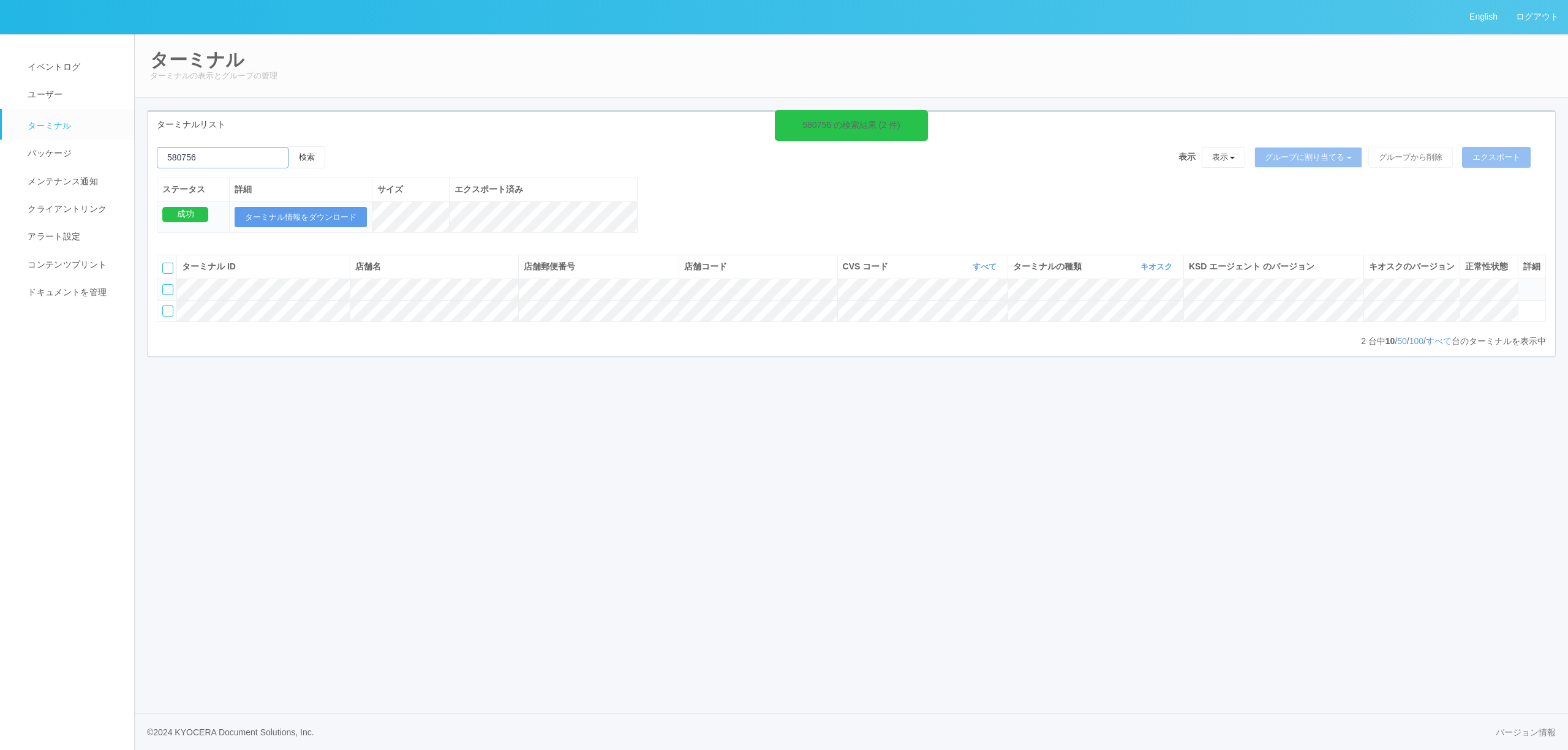
drag, startPoint x: 258, startPoint y: 153, endPoint x: 158, endPoint y: 158, distance: 100.1
click at [158, 158] on input "emailSearch" at bounding box center [222, 157] width 132 height 21
paste input "[PERSON_NAME]"
type input "[PERSON_NAME]"
click at [318, 157] on button "検索" at bounding box center [306, 157] width 37 height 22
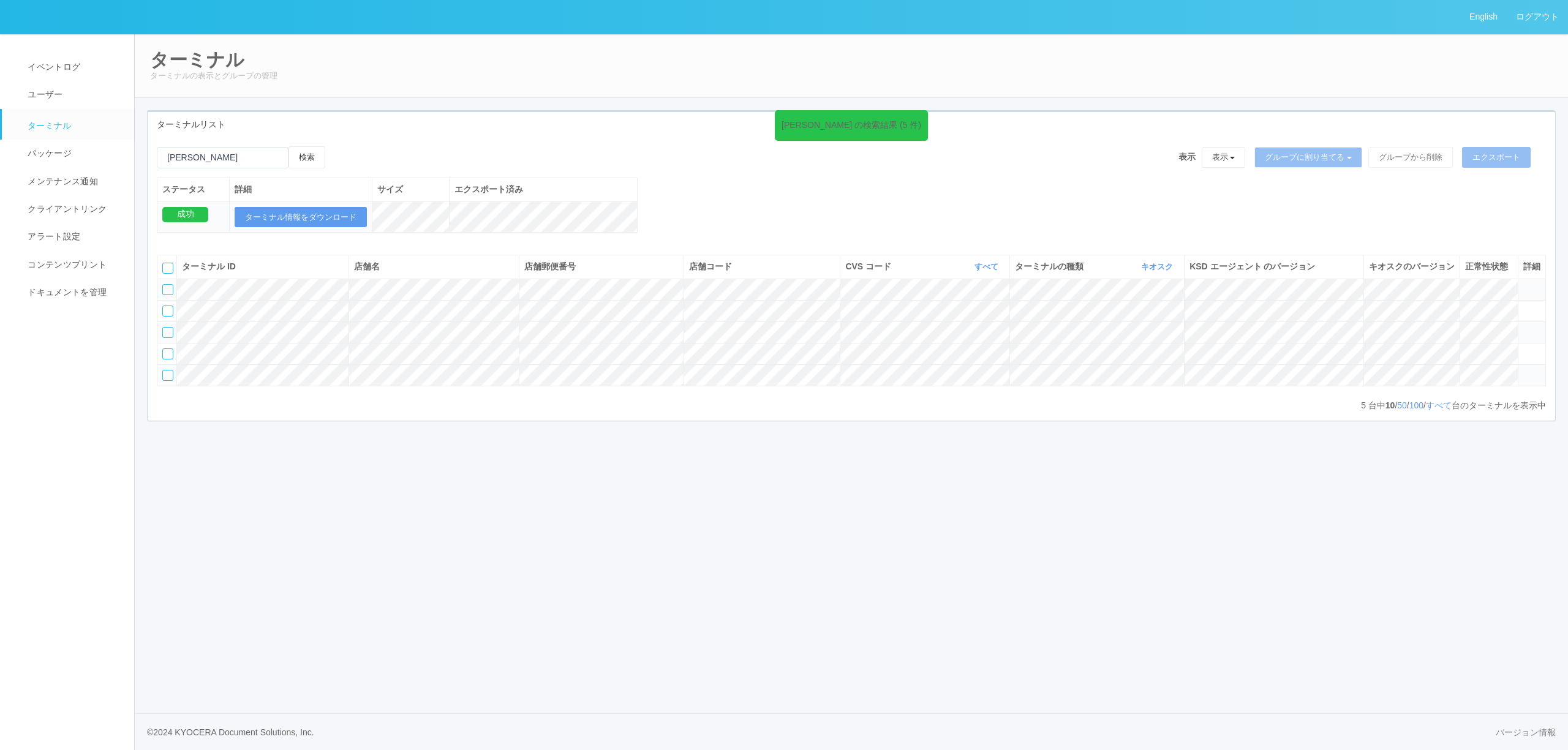
click at [1524, 327] on icon at bounding box center [1524, 327] width 0 height 0
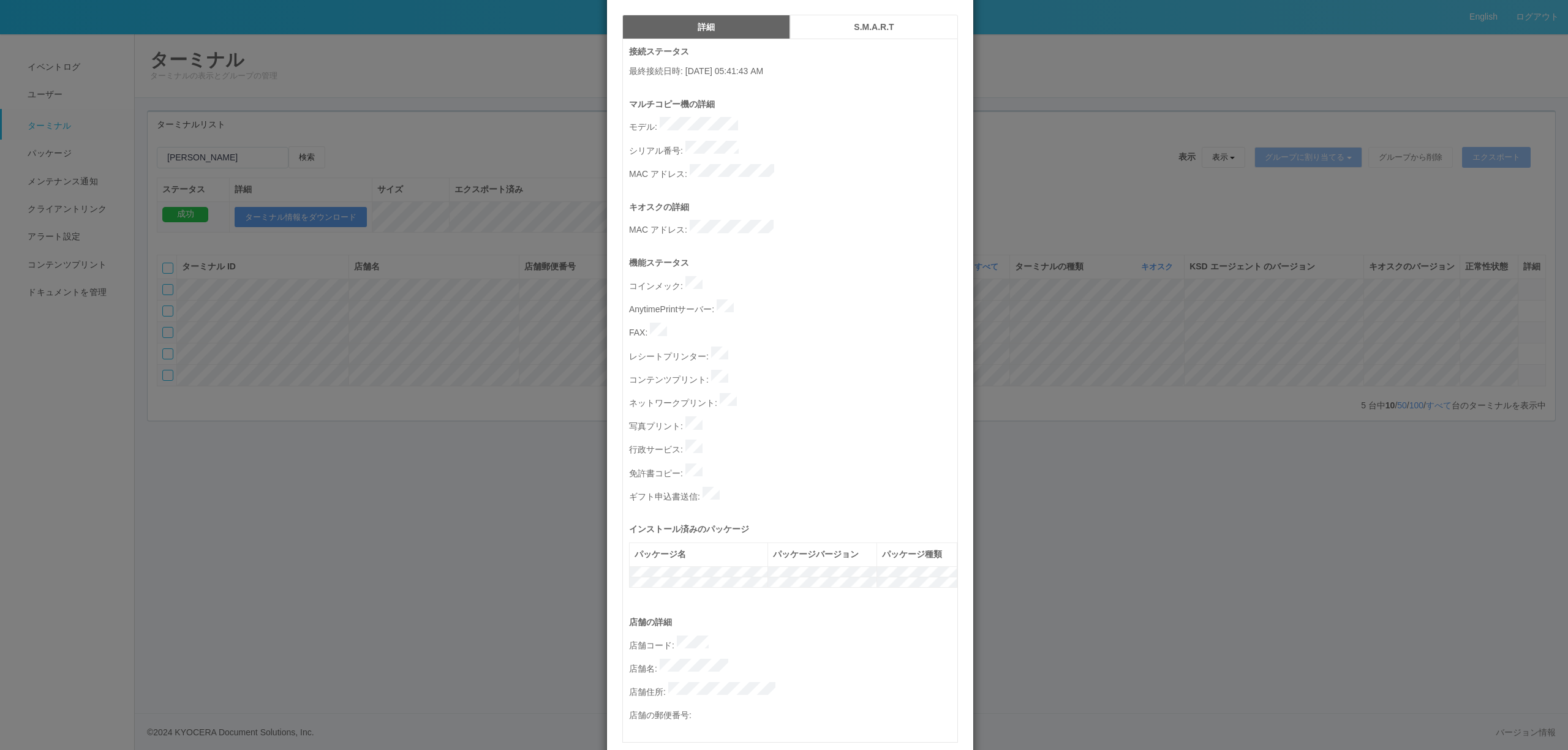
scroll to position [0, 0]
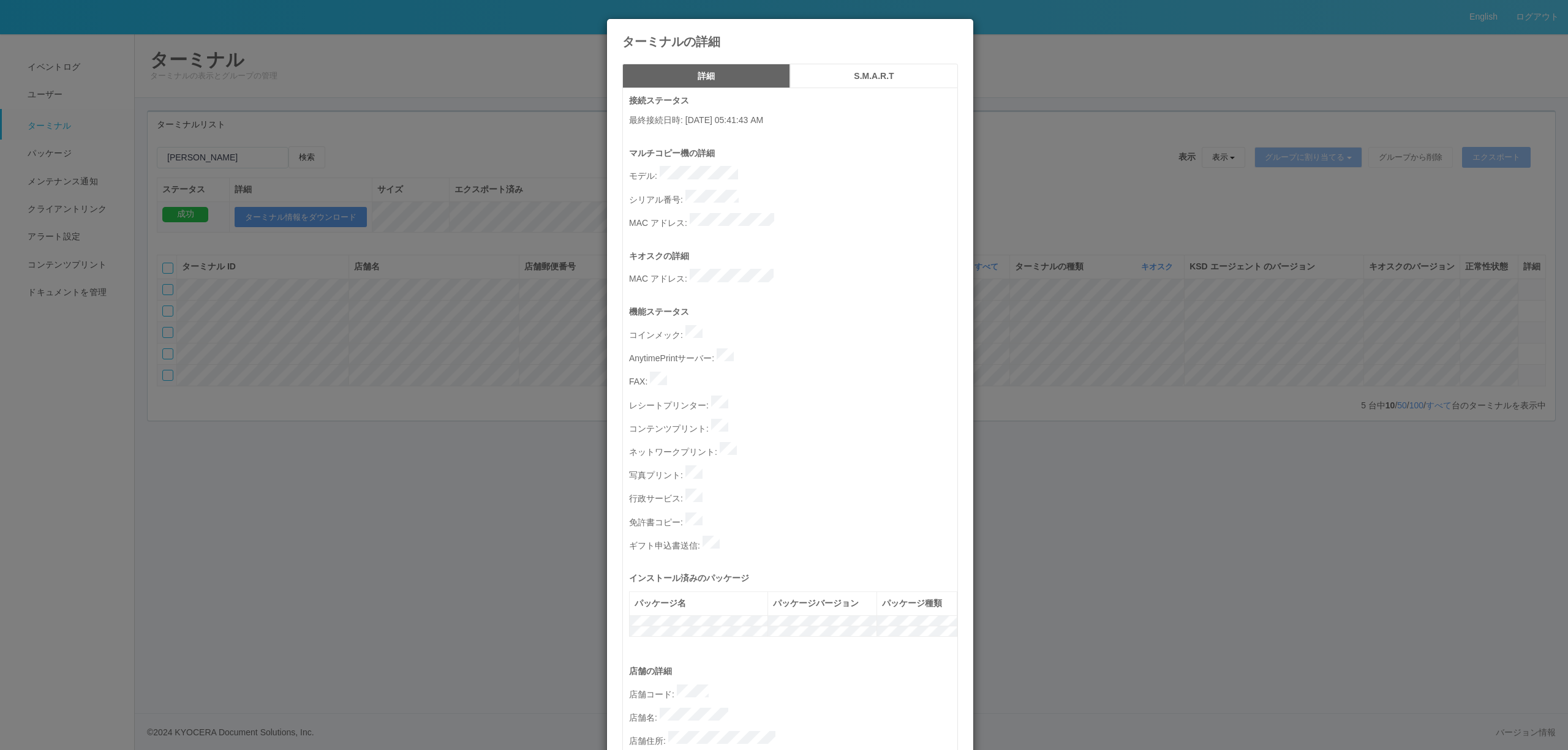
drag, startPoint x: 502, startPoint y: 398, endPoint x: 969, endPoint y: 280, distance: 481.7
click at [532, 392] on div "ターミナルの詳細 詳細 S.M.A.R.T 接続ステータス 最終接続日時 : [DATE] 05:41:43 AM マルチコピー機の詳細 モデル : シリアル…" at bounding box center [784, 375] width 1568 height 750
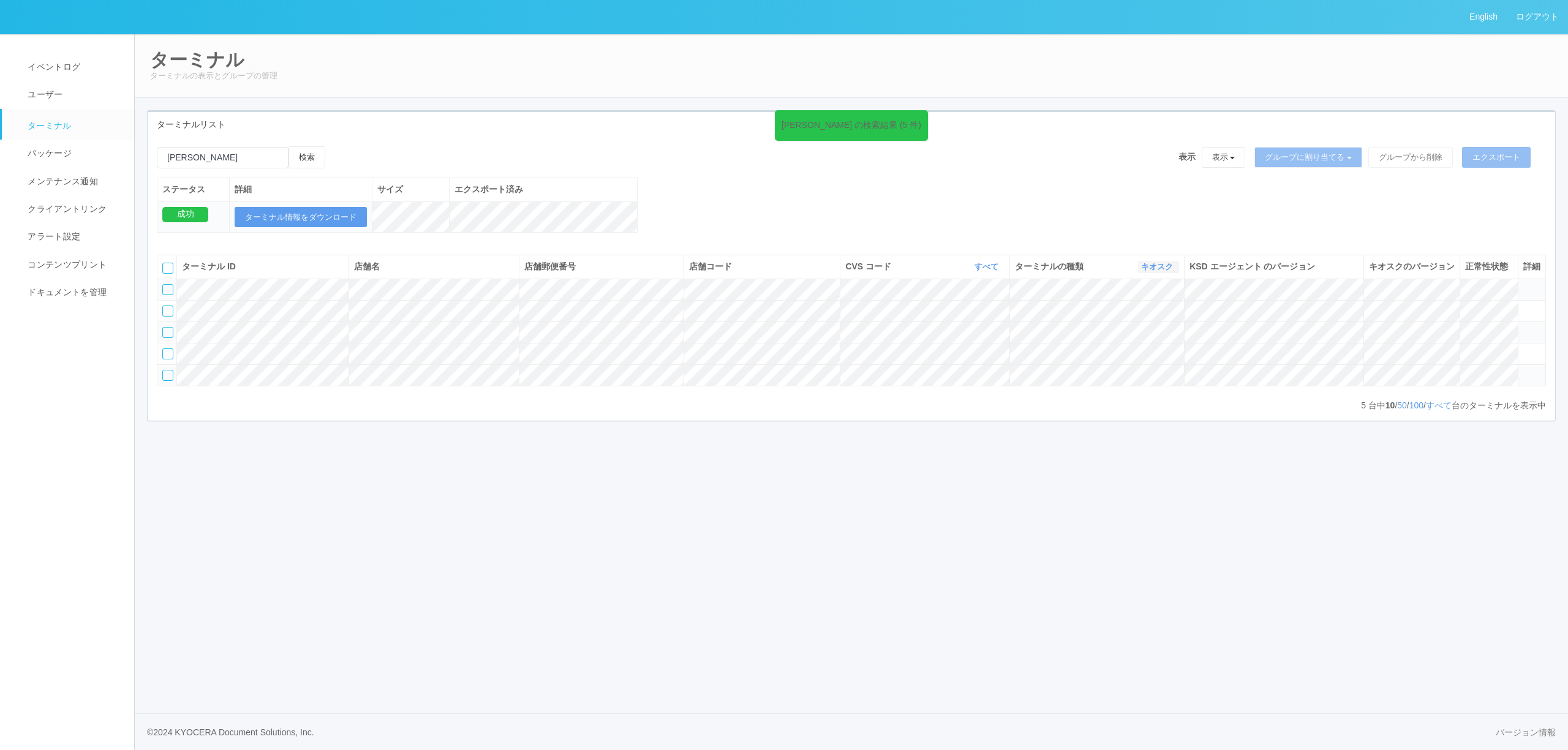
click at [1173, 271] on icon "button" at bounding box center [1175, 267] width 3 height 9
click at [1139, 310] on link "すべて" at bounding box center [1130, 300] width 97 height 16
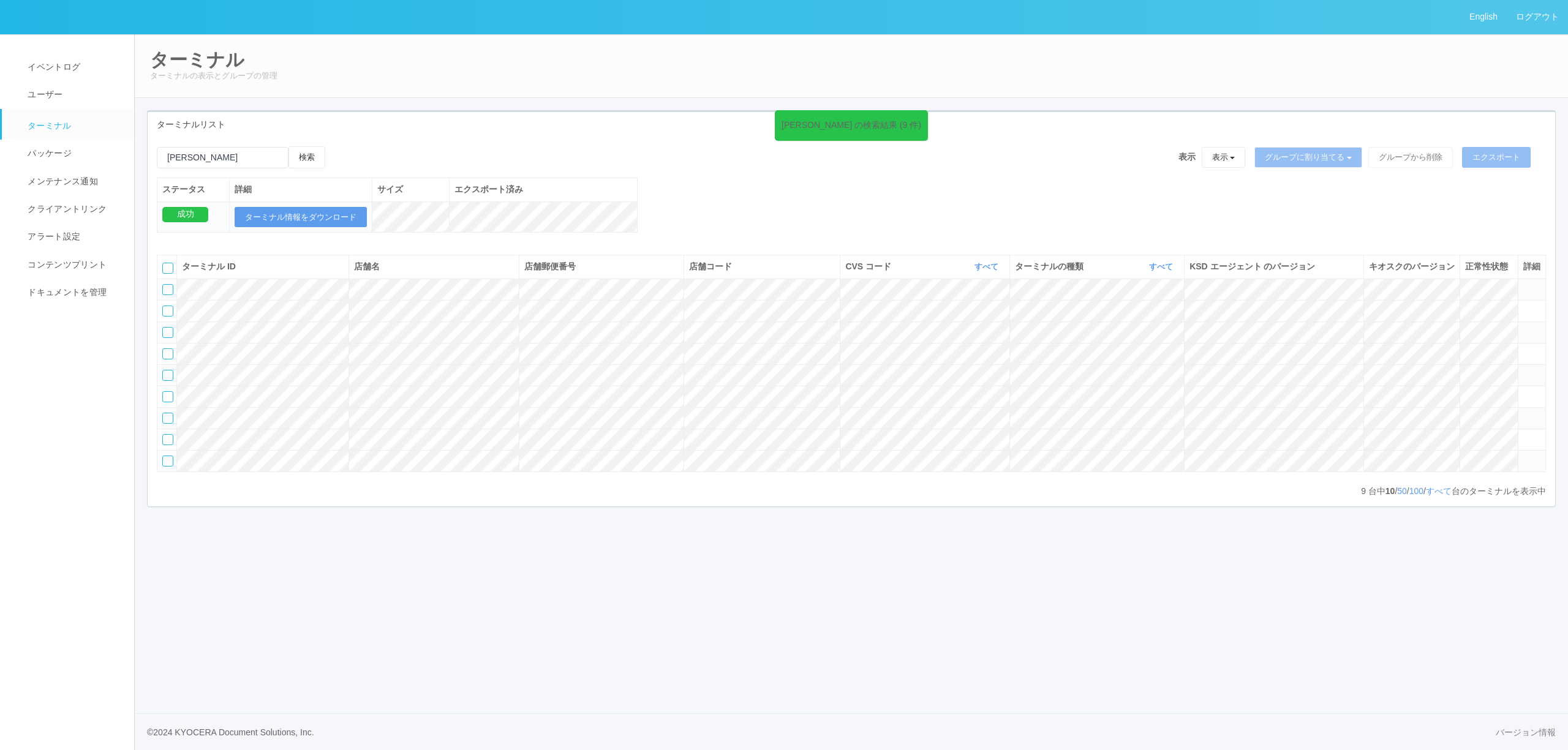
click at [1524, 370] on icon at bounding box center [1524, 370] width 0 height 0
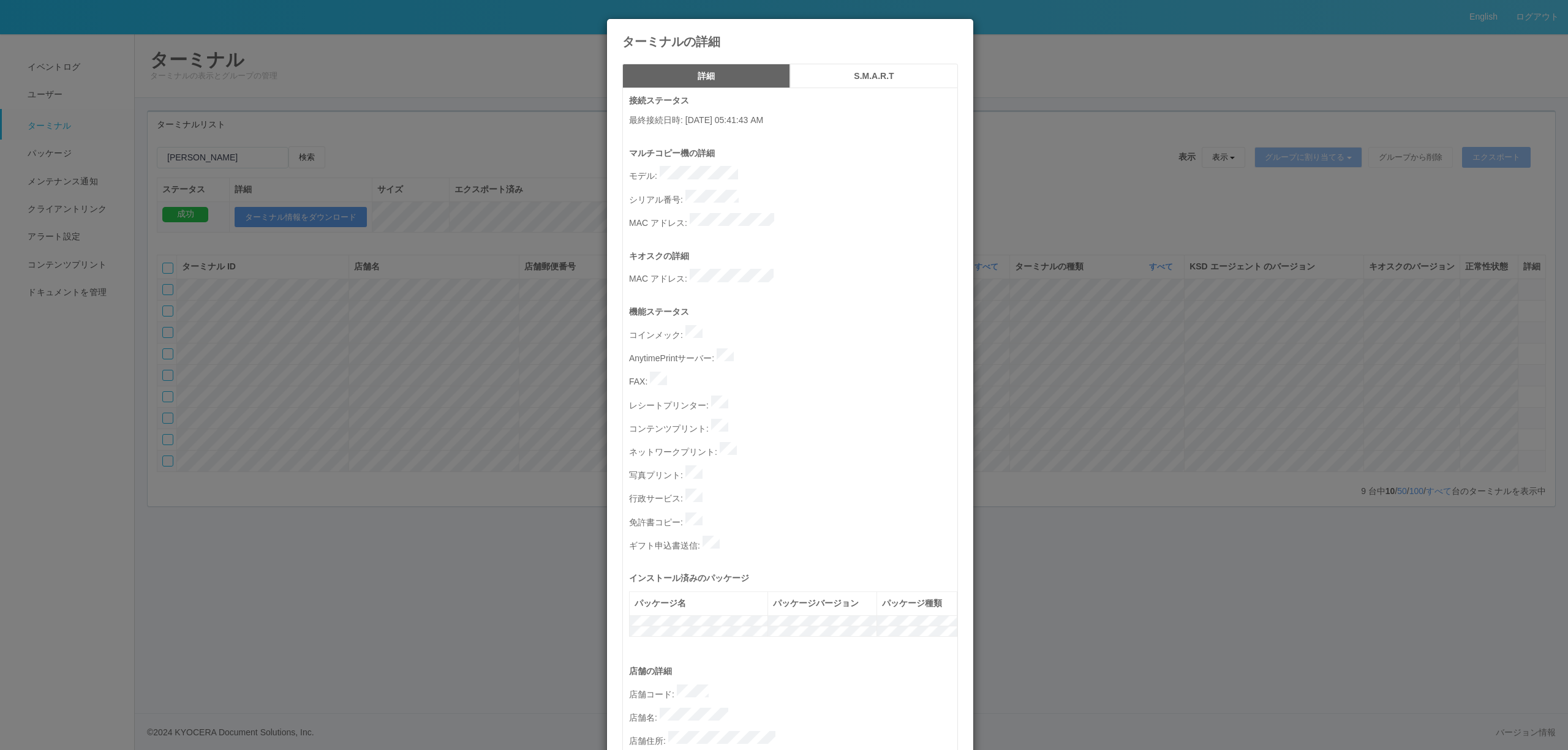
scroll to position [327, 0]
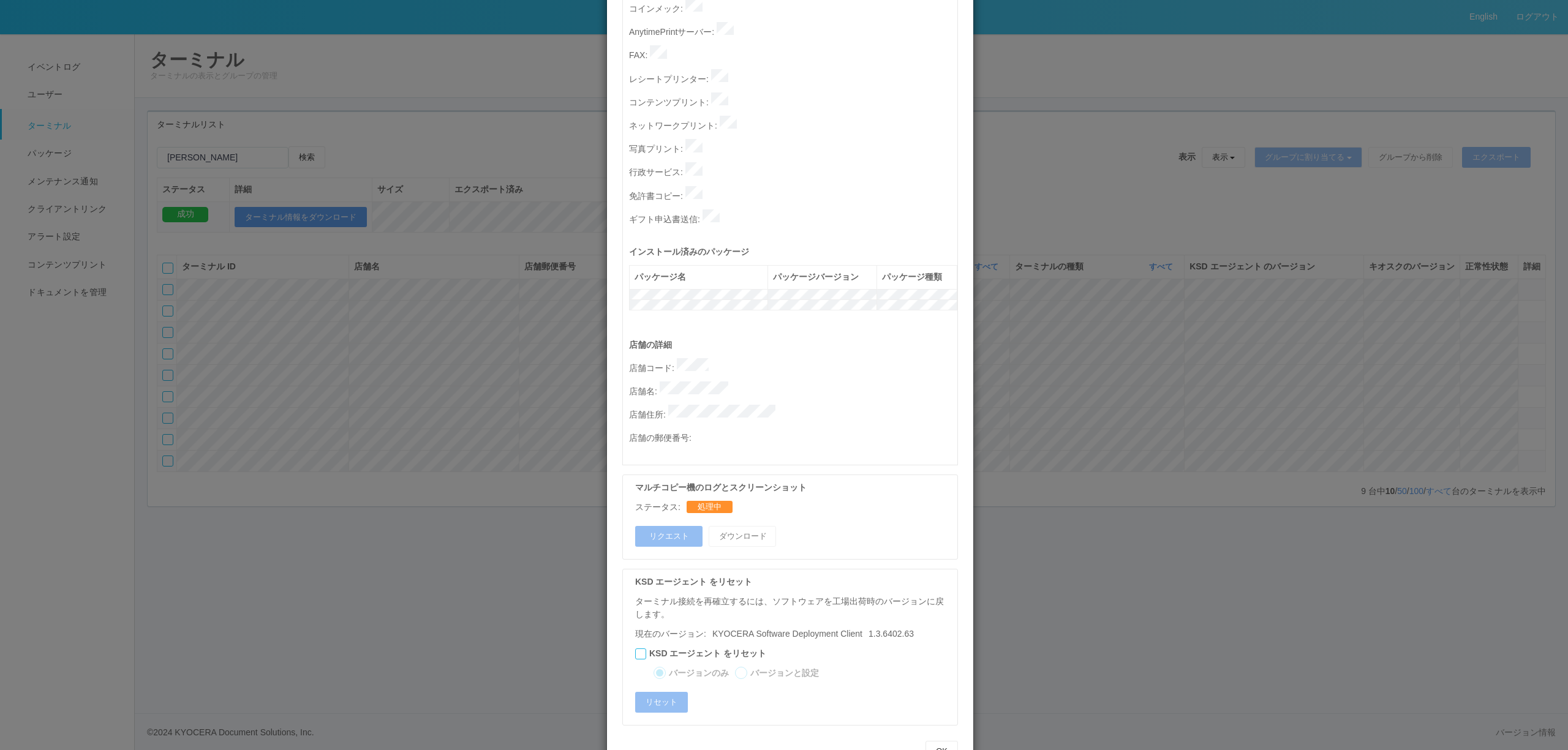
drag, startPoint x: 1131, startPoint y: 389, endPoint x: 1139, endPoint y: 393, distance: 8.9
click at [1137, 393] on div "ターミナルの詳細 詳細 S.M.A.R.T 接続ステータス 最終接続日時 : [DATE] 05:41:43 AM マルチコピー機の詳細 モデル : シリアル…" at bounding box center [784, 375] width 1568 height 750
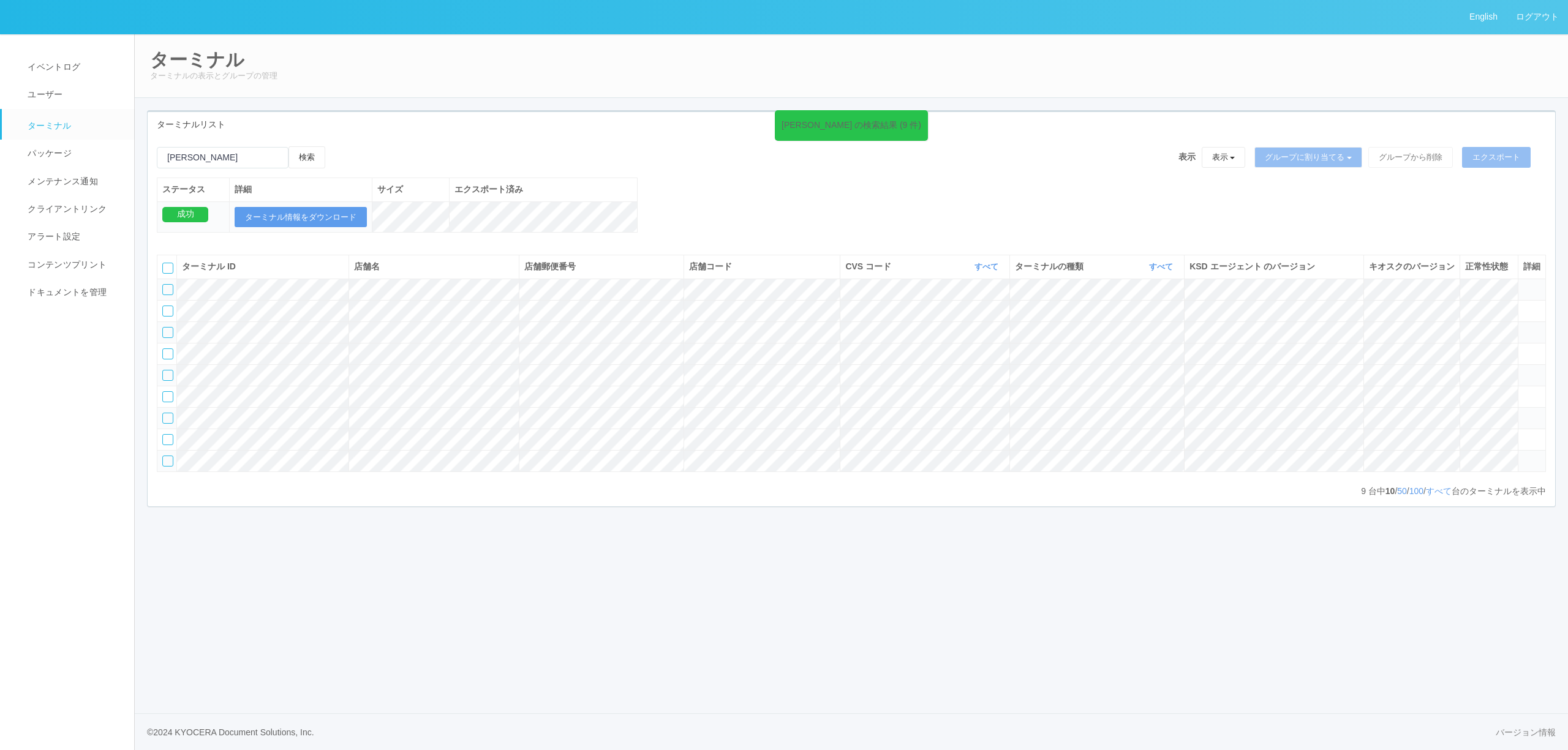
click at [1524, 370] on icon at bounding box center [1524, 370] width 0 height 0
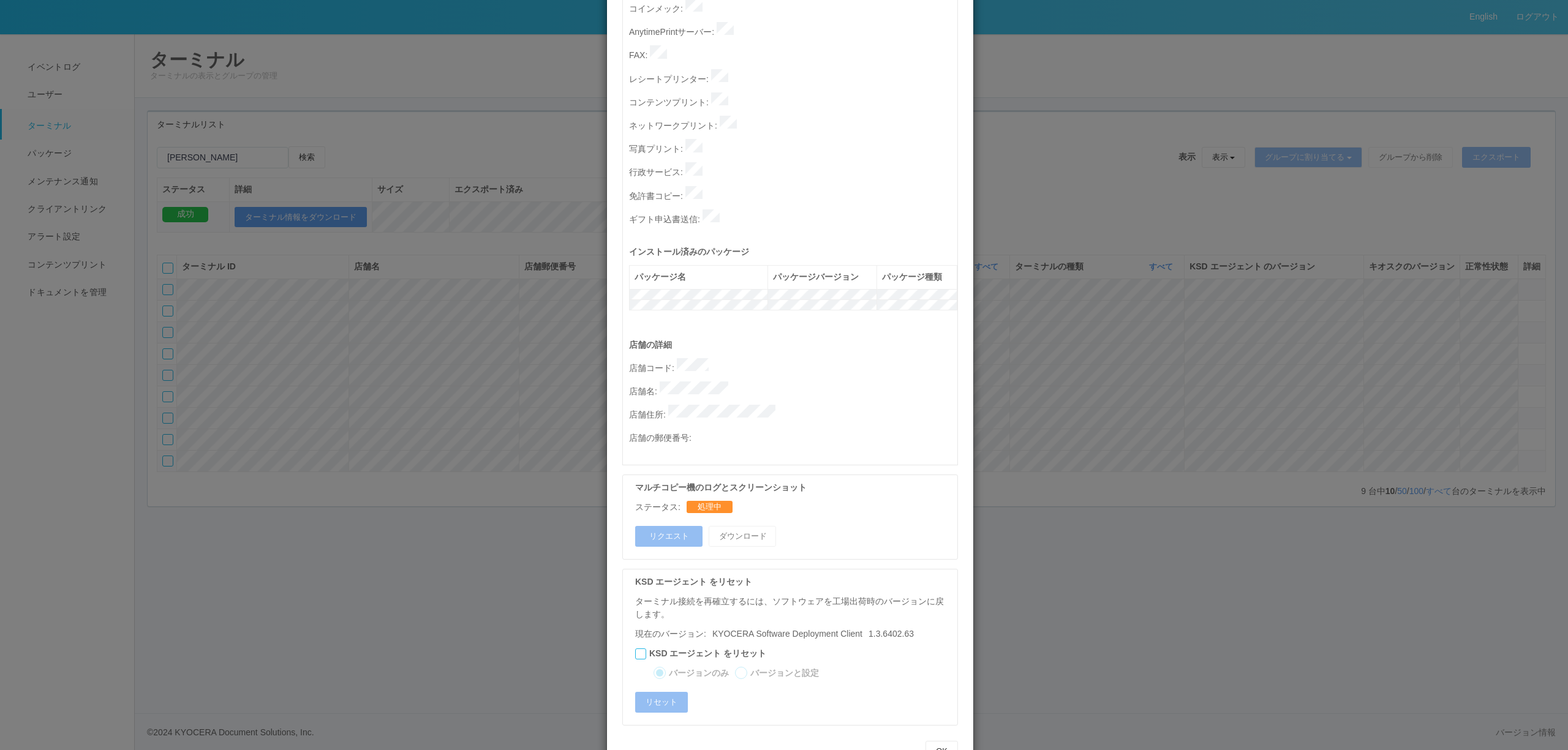
click at [1080, 439] on div "ターミナルの詳細 詳細 S.M.A.R.T 接続ステータス 最終接続日時 : [DATE] 05:41:43 AM マルチコピー機の詳細 モデル : シリアル…" at bounding box center [784, 375] width 1568 height 750
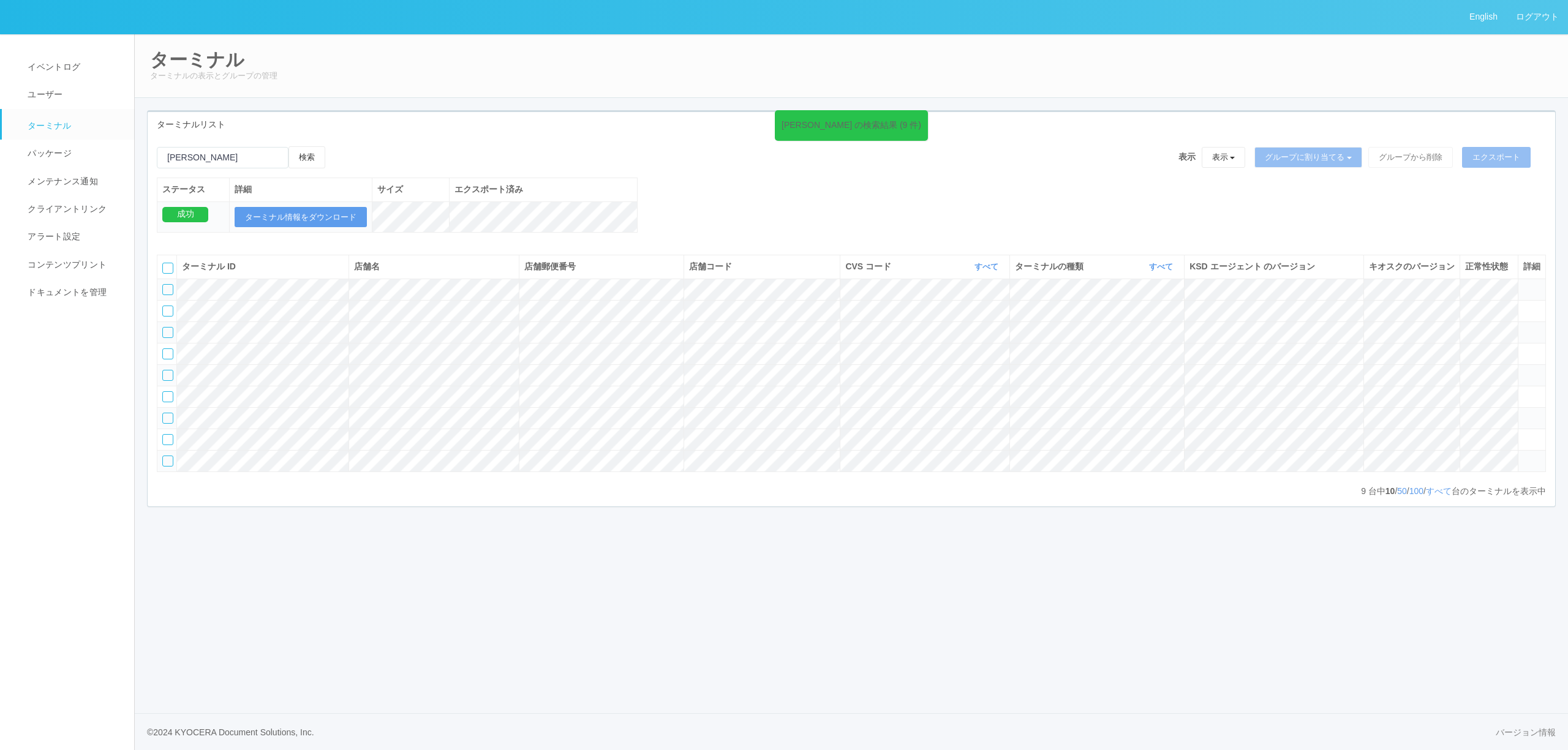
click at [1524, 370] on icon at bounding box center [1524, 370] width 0 height 0
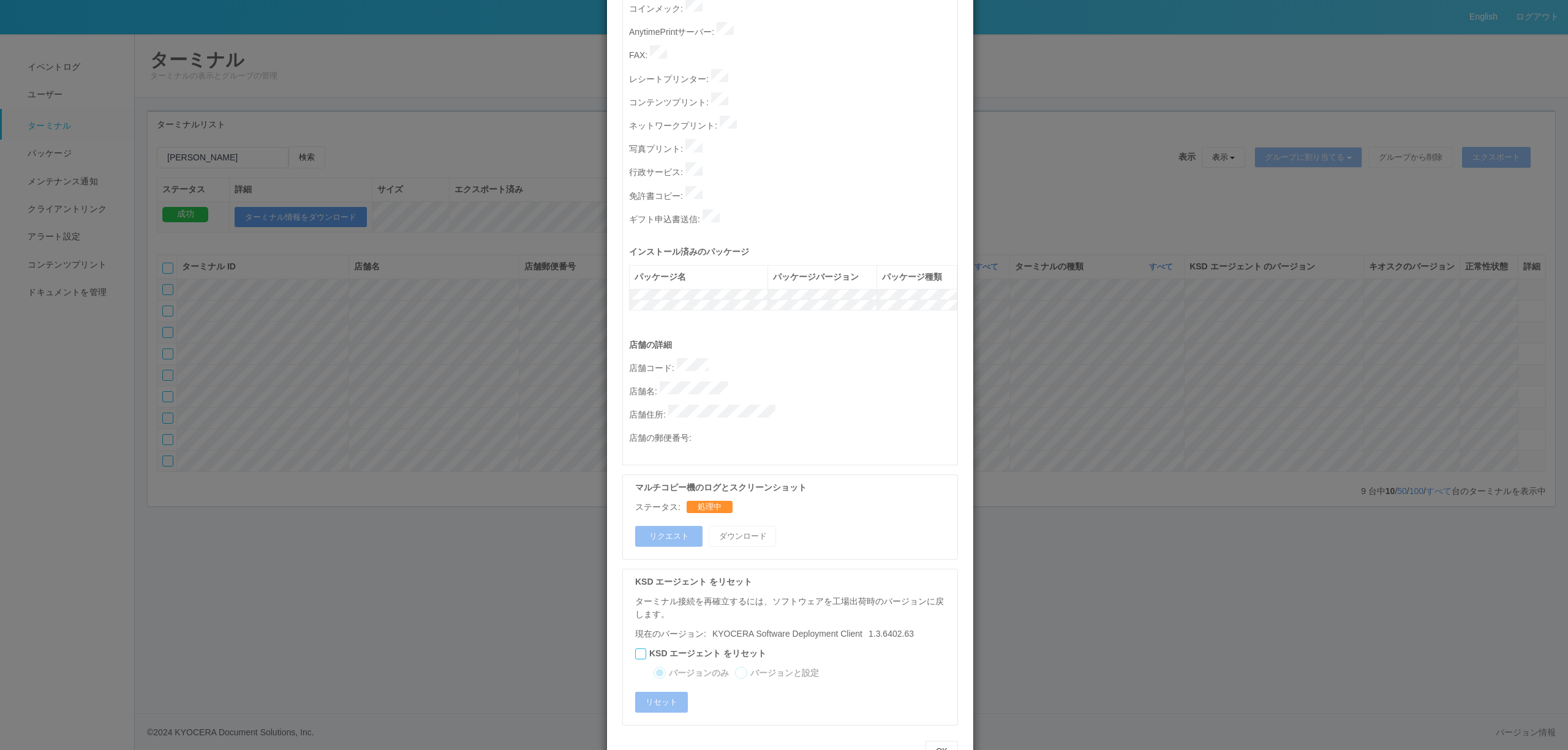
scroll to position [0, 0]
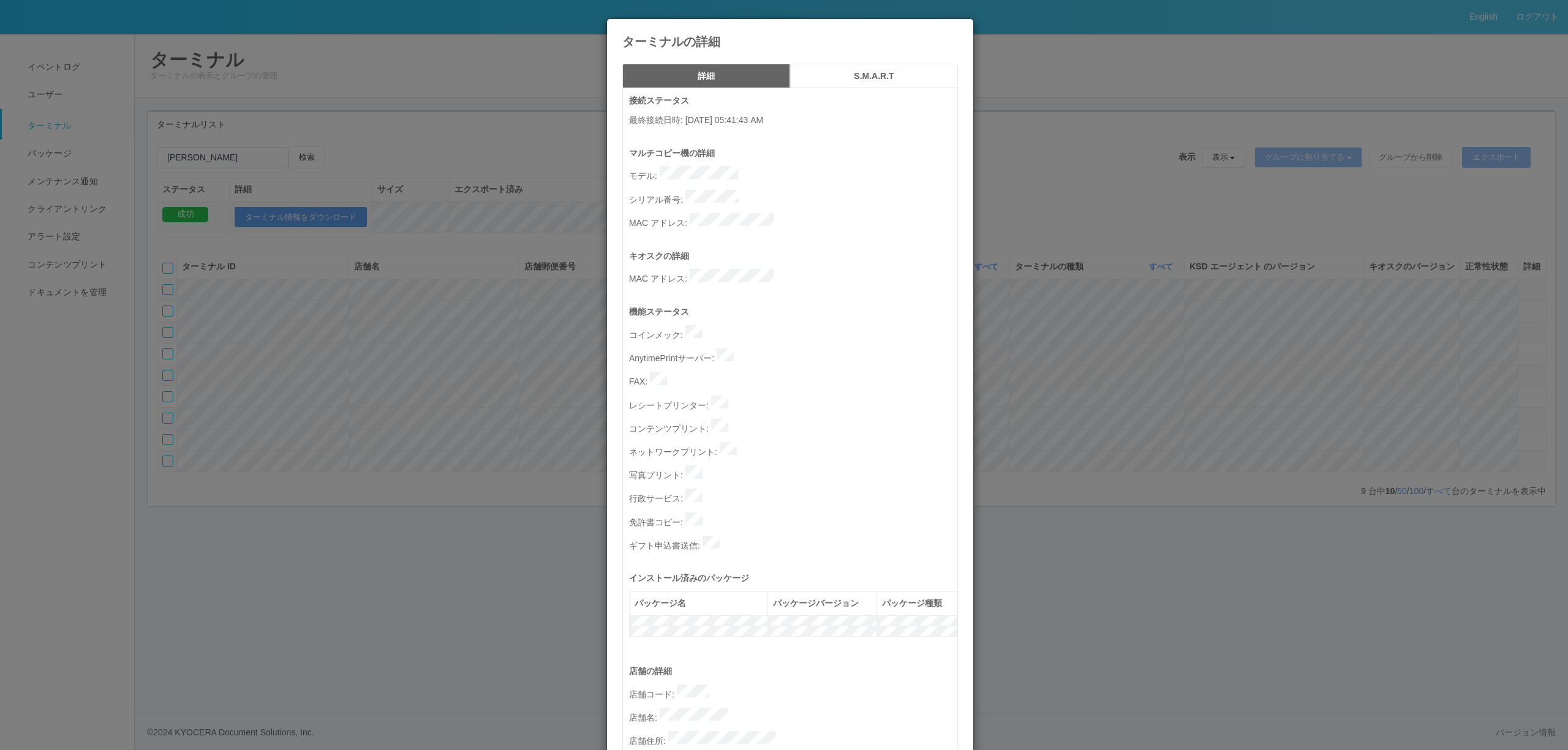
click at [459, 410] on div "ターミナルの詳細 詳細 S.M.A.R.T 接続ステータス 最終接続日時 : [DATE] 05:41:43 AM マルチコピー機の詳細 モデル : シリアル…" at bounding box center [784, 375] width 1568 height 750
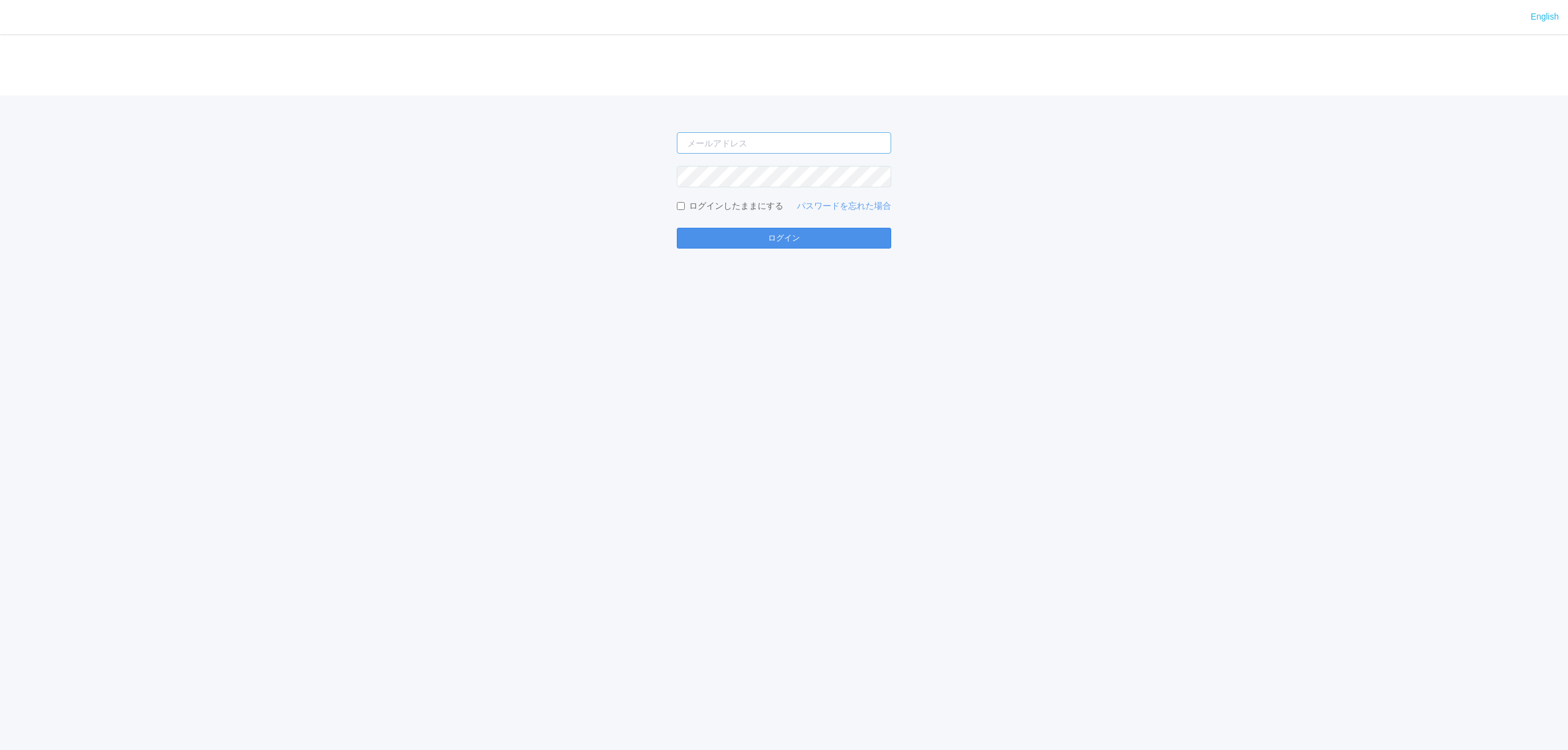
type input "[PERSON_NAME][EMAIL_ADDRESS][DOMAIN_NAME]"
click at [738, 243] on button "ログイン" at bounding box center [784, 238] width 215 height 21
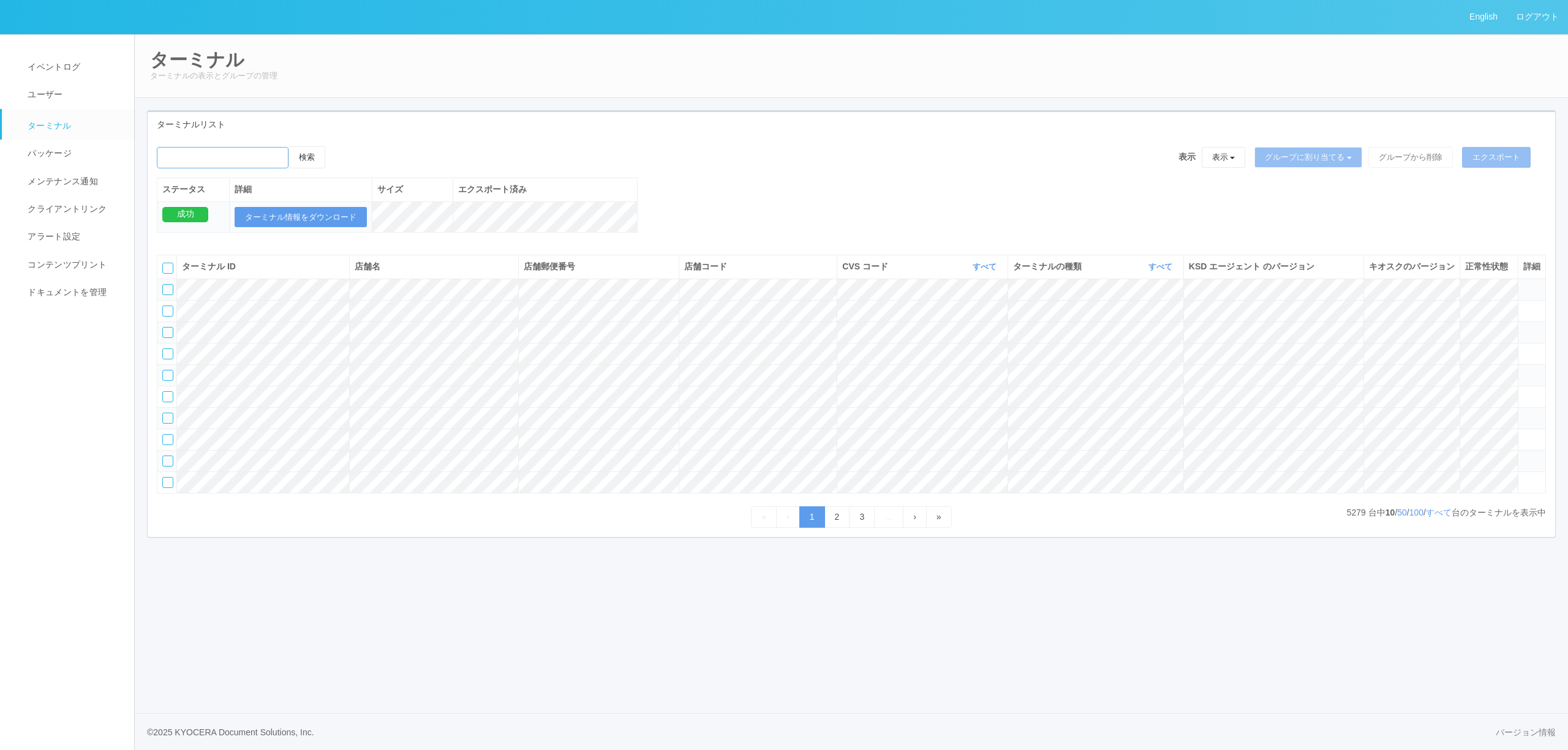
click at [261, 157] on input "emailSearch" at bounding box center [222, 157] width 132 height 21
type input "BIT"
click at [288, 146] on button "検索" at bounding box center [306, 157] width 37 height 22
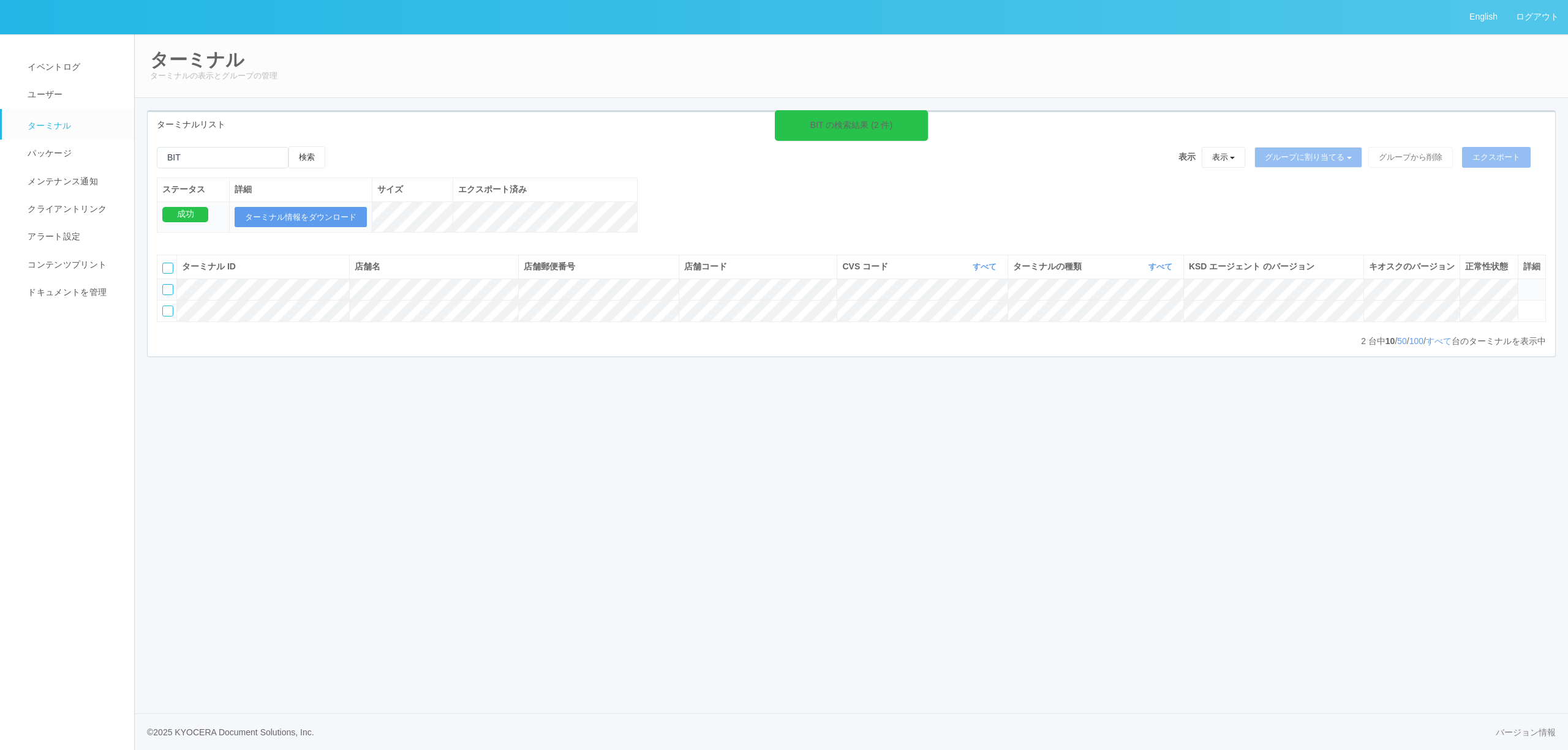
click at [1524, 284] on icon at bounding box center [1524, 284] width 0 height 0
